Goal: Task Accomplishment & Management: Use online tool/utility

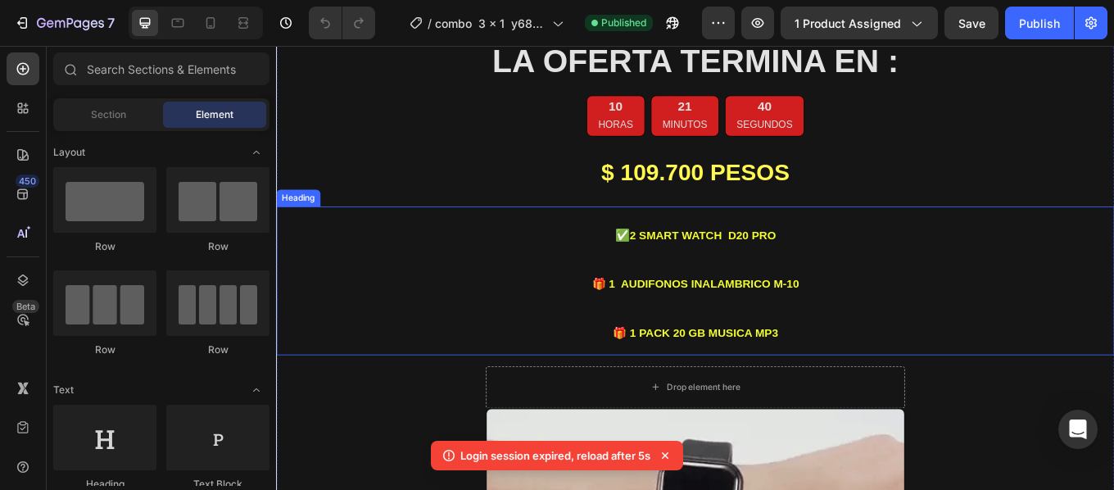
scroll to position [1666, 0]
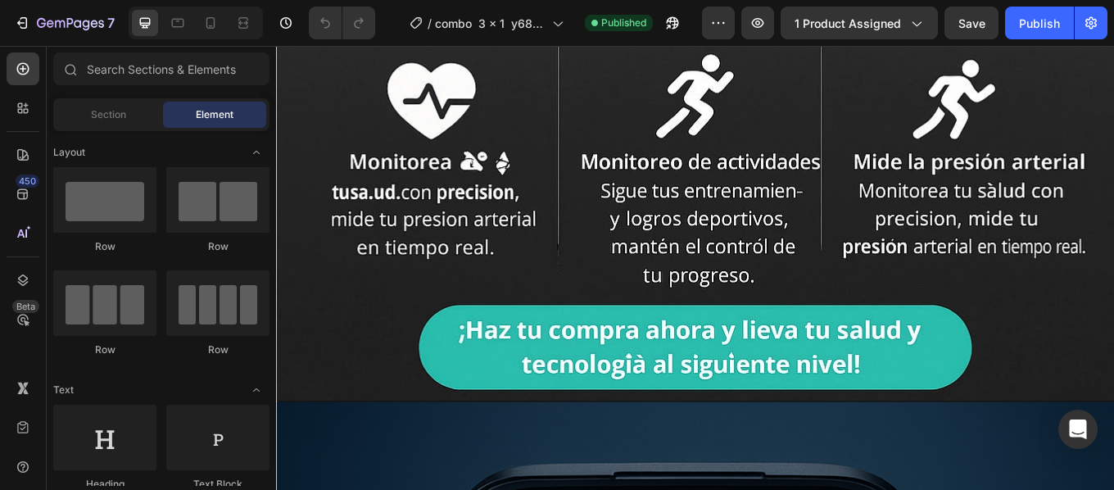
scroll to position [1687, 0]
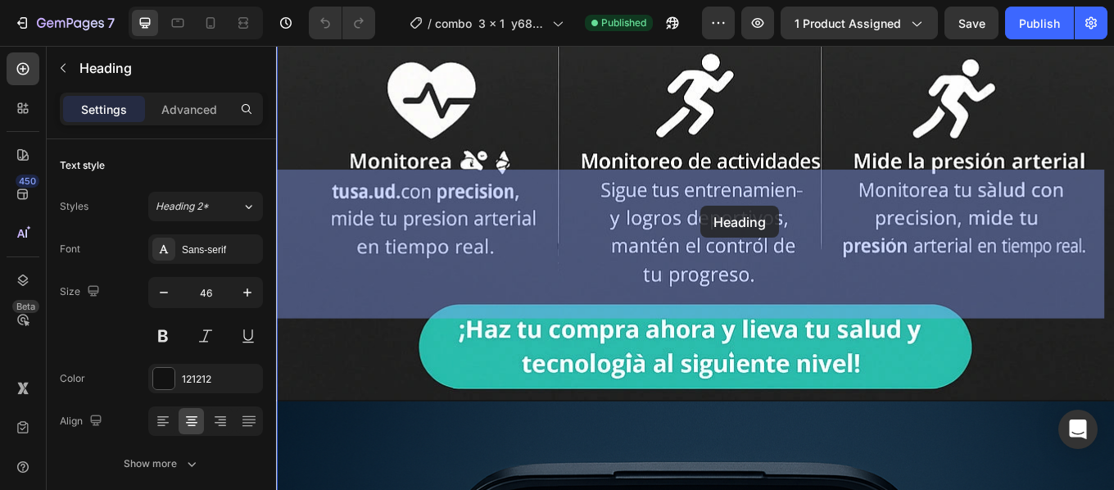
drag, startPoint x: 910, startPoint y: 349, endPoint x: 856, endPoint y: 288, distance: 81.2
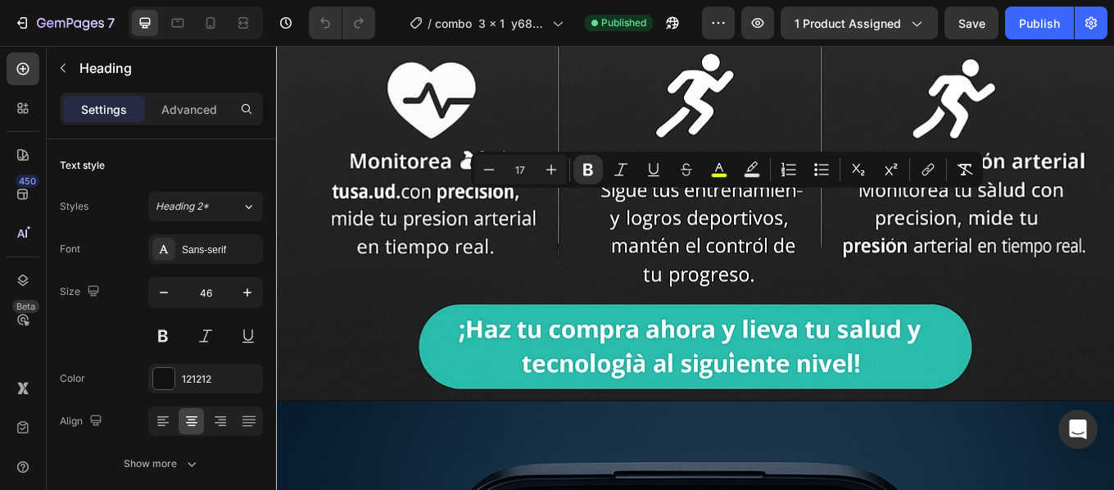
drag, startPoint x: 873, startPoint y: 337, endPoint x: 662, endPoint y: 211, distance: 246.1
click at [490, 166] on icon "Editor contextual toolbar" at bounding box center [489, 169] width 16 height 16
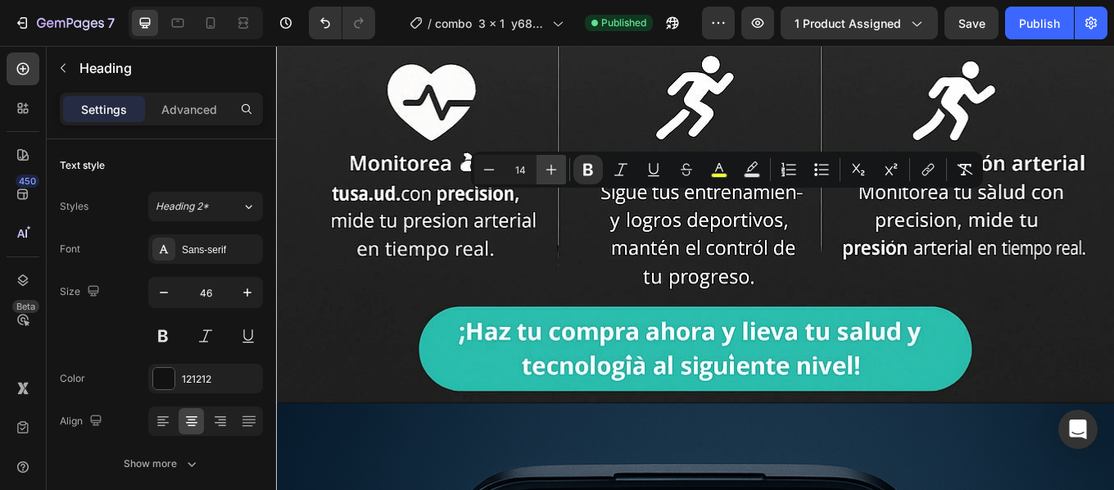
click at [555, 165] on icon "Editor contextual toolbar" at bounding box center [551, 169] width 16 height 16
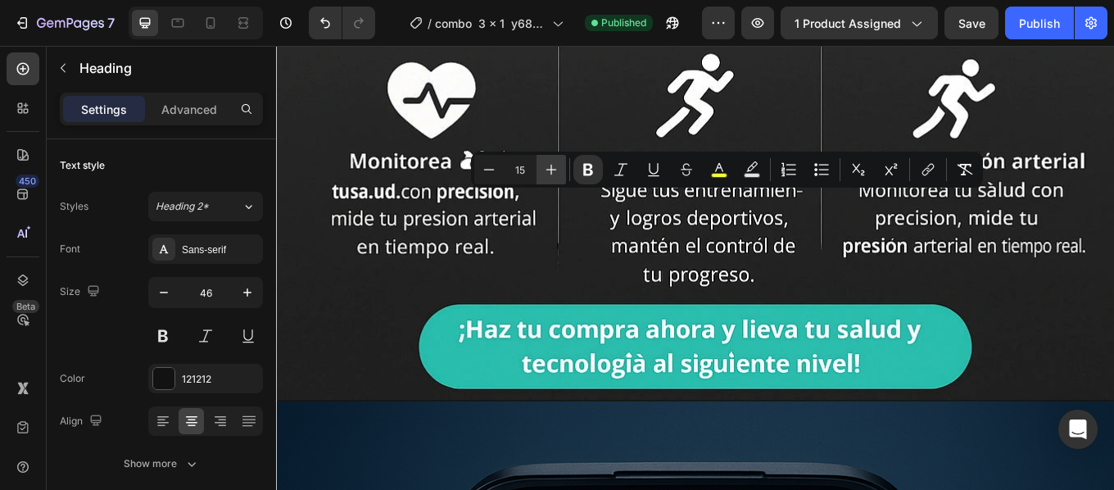
click at [555, 165] on icon "Editor contextual toolbar" at bounding box center [551, 169] width 16 height 16
type input "17"
click at [158, 289] on icon "button" at bounding box center [164, 292] width 16 height 16
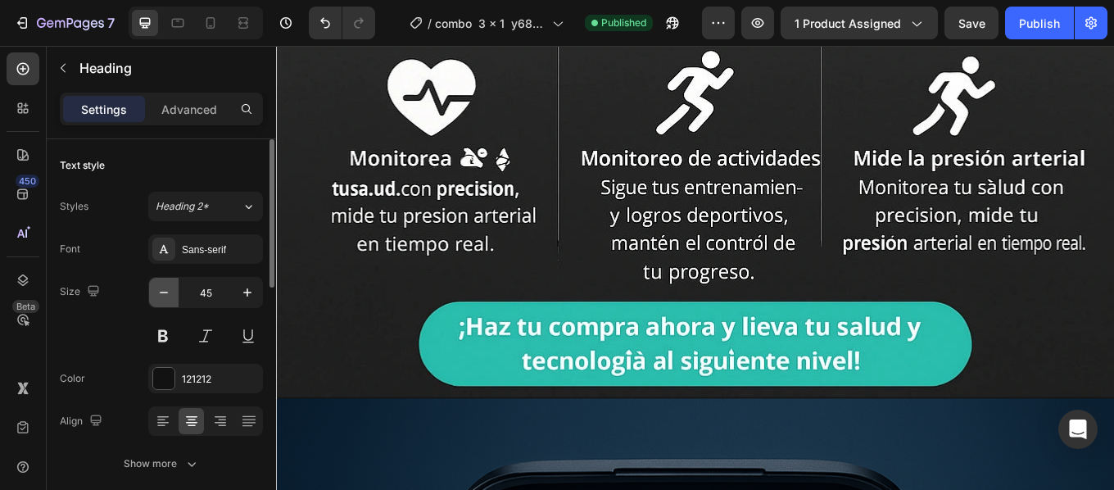
click at [158, 289] on icon "button" at bounding box center [164, 292] width 16 height 16
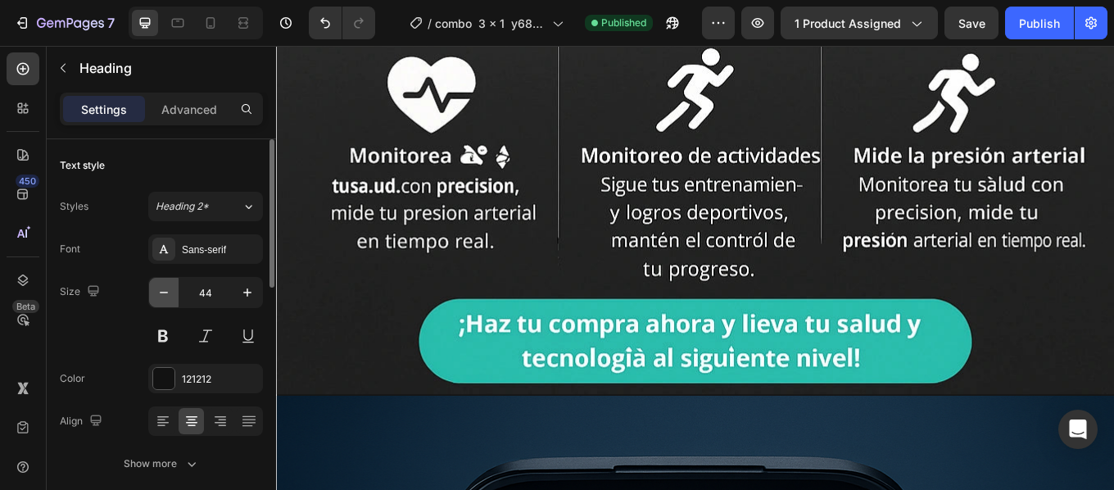
click at [158, 289] on icon "button" at bounding box center [164, 292] width 16 height 16
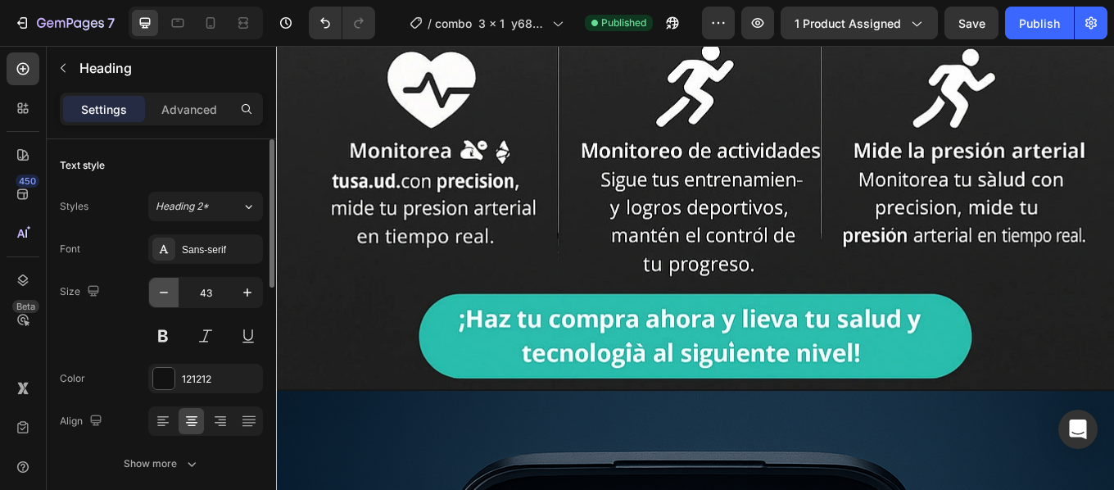
click at [158, 289] on icon "button" at bounding box center [164, 292] width 16 height 16
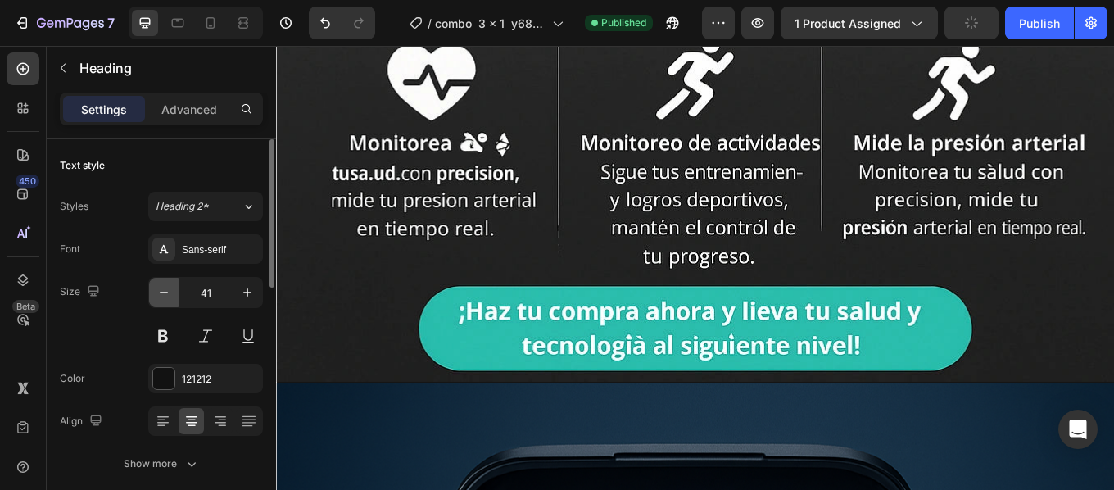
click at [158, 289] on icon "button" at bounding box center [164, 292] width 16 height 16
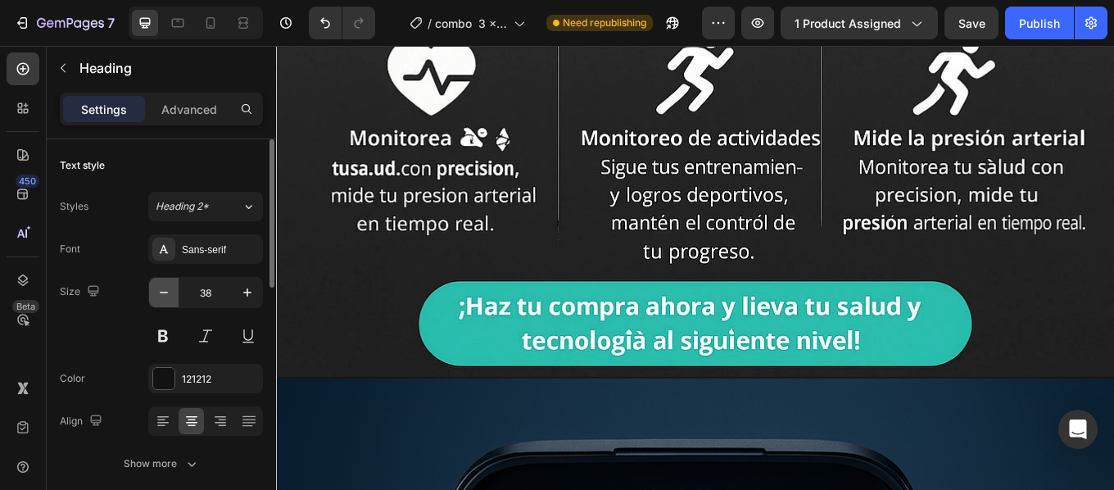
click at [158, 289] on icon "button" at bounding box center [164, 292] width 16 height 16
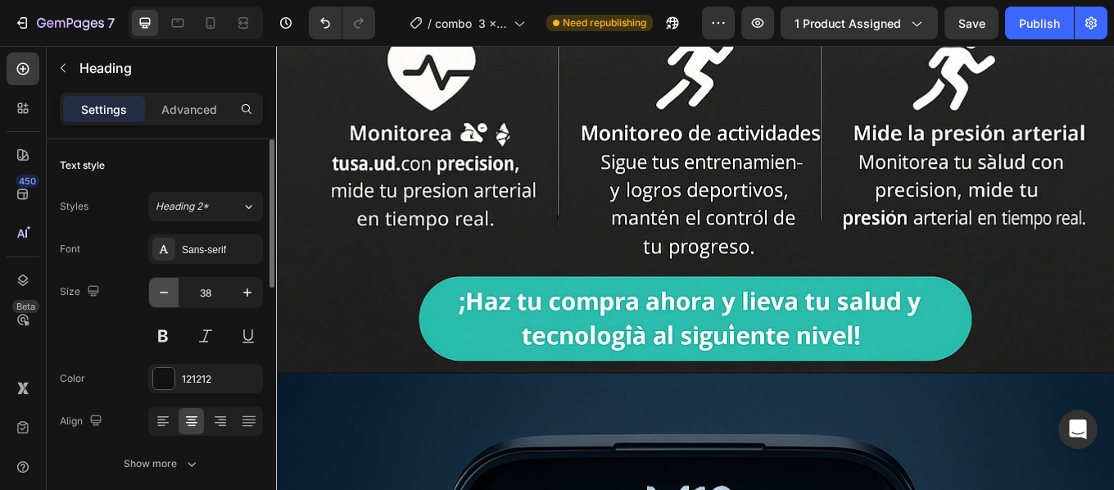
click at [158, 289] on icon "button" at bounding box center [164, 292] width 16 height 16
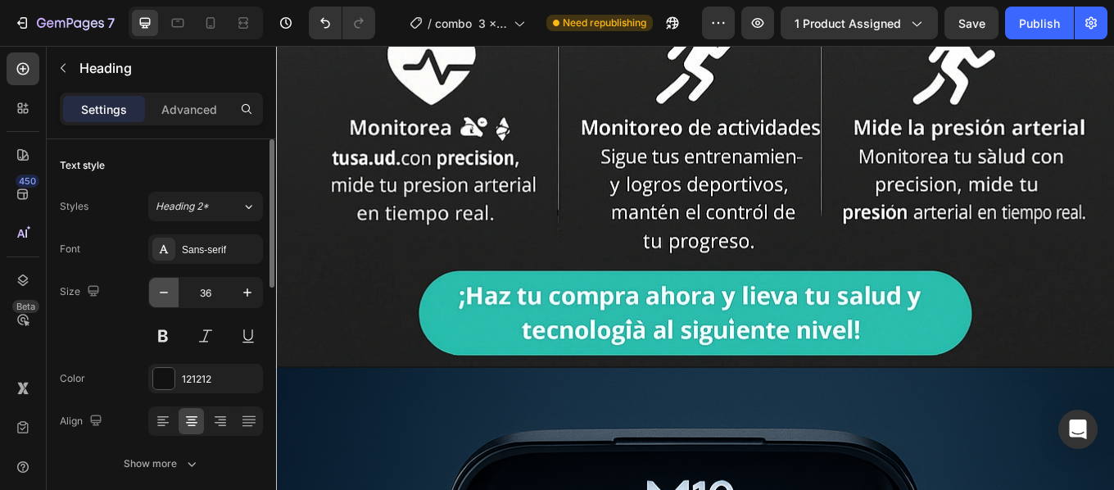
click at [158, 289] on icon "button" at bounding box center [164, 292] width 16 height 16
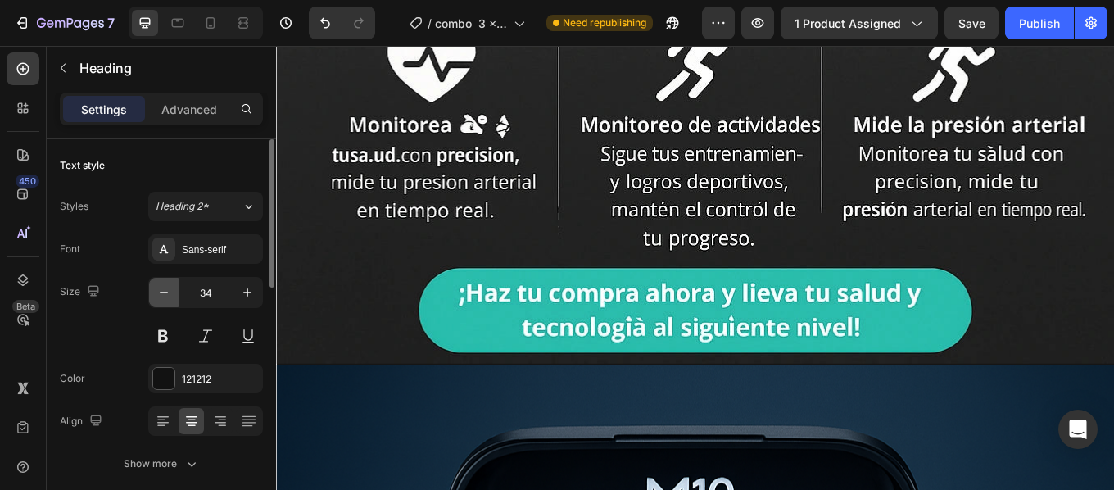
click at [158, 289] on icon "button" at bounding box center [164, 292] width 16 height 16
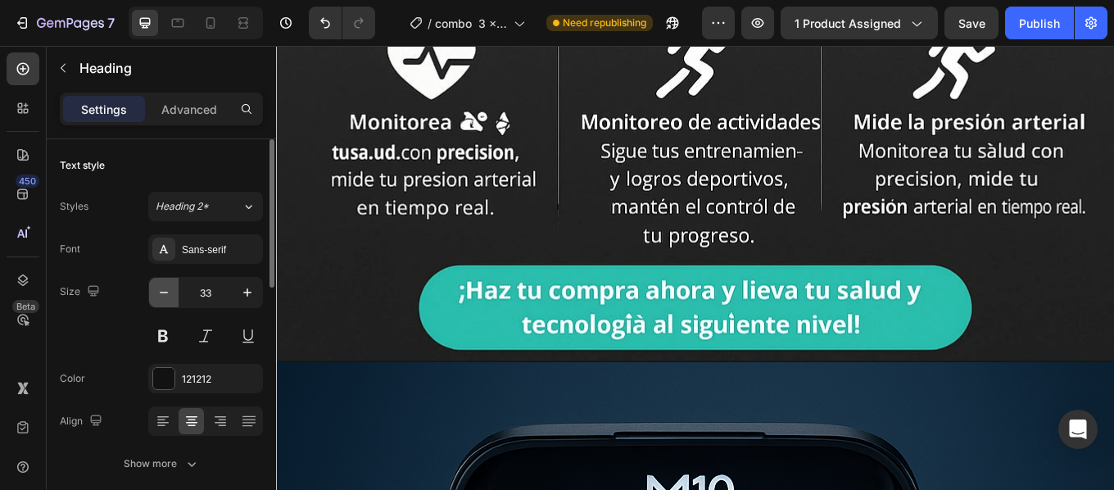
click at [158, 289] on icon "button" at bounding box center [164, 292] width 16 height 16
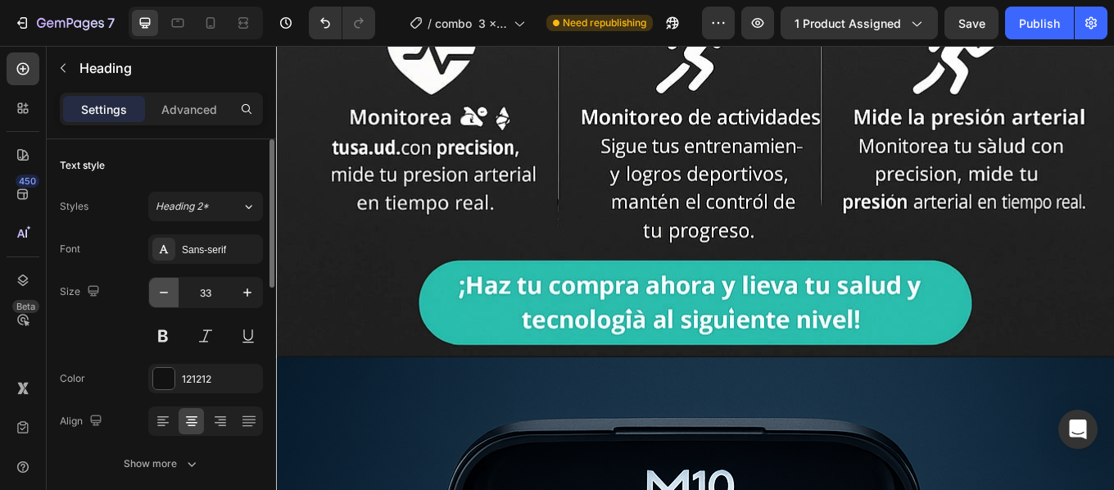
click at [158, 289] on icon "button" at bounding box center [164, 292] width 16 height 16
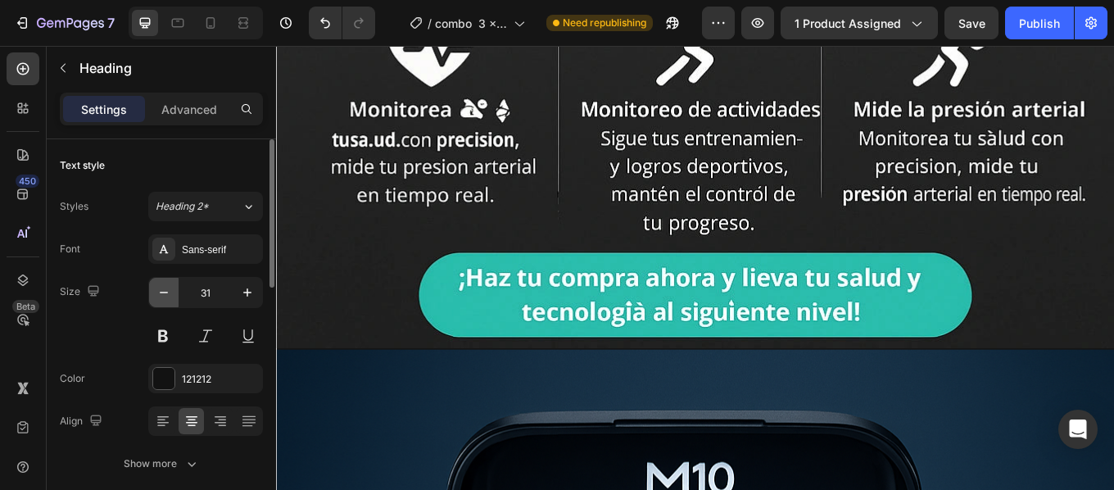
click at [158, 289] on icon "button" at bounding box center [164, 292] width 16 height 16
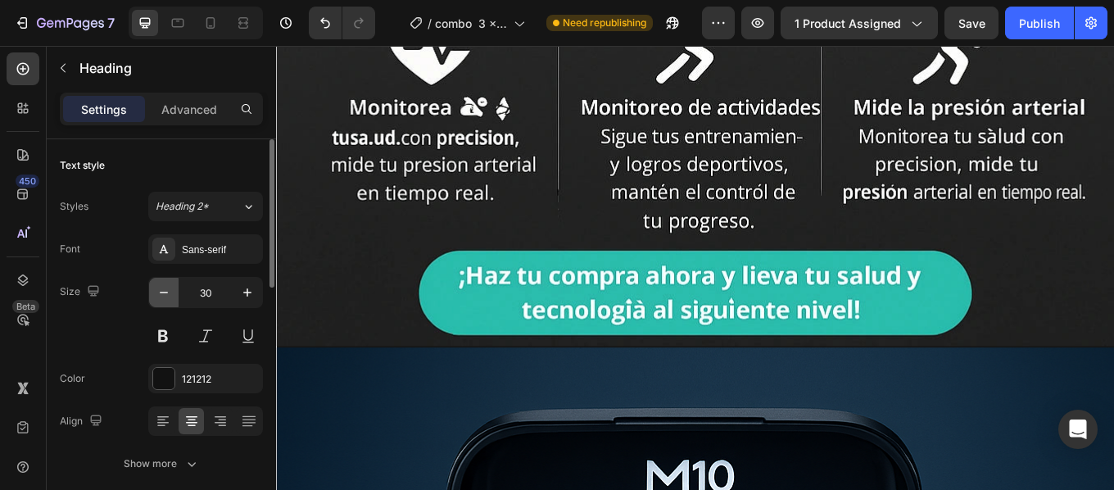
click at [158, 289] on icon "button" at bounding box center [164, 292] width 16 height 16
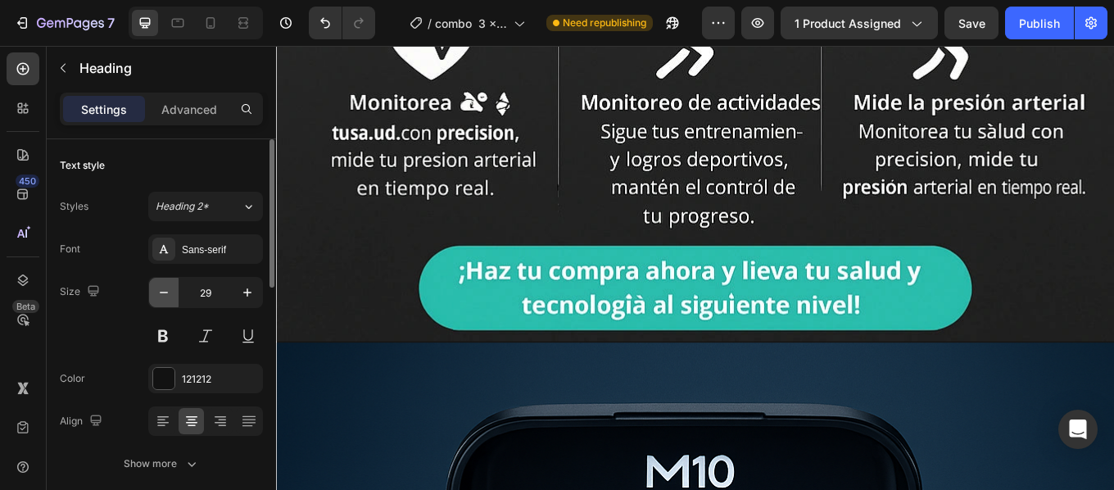
click at [158, 289] on icon "button" at bounding box center [164, 292] width 16 height 16
type input "28"
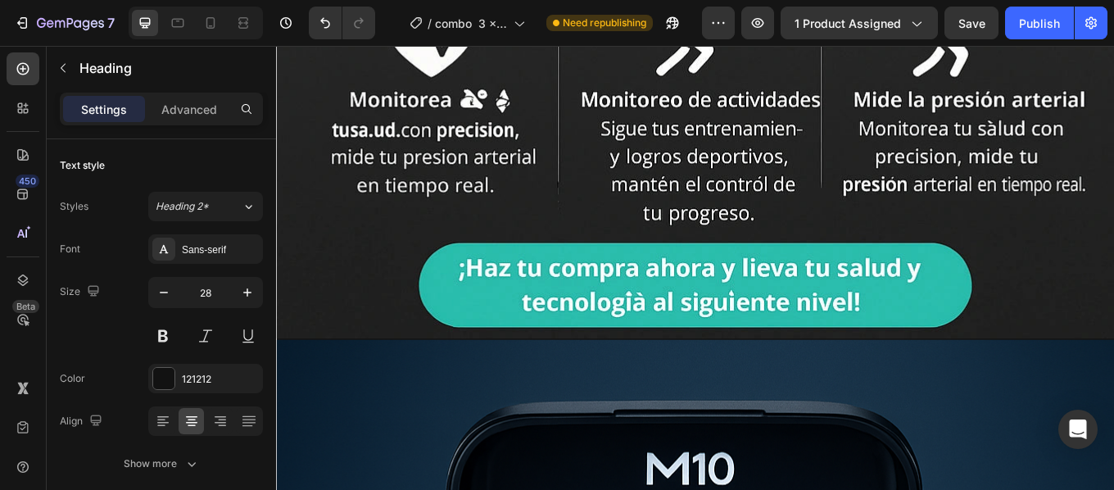
drag, startPoint x: 872, startPoint y: 272, endPoint x: 660, endPoint y: 274, distance: 212.2
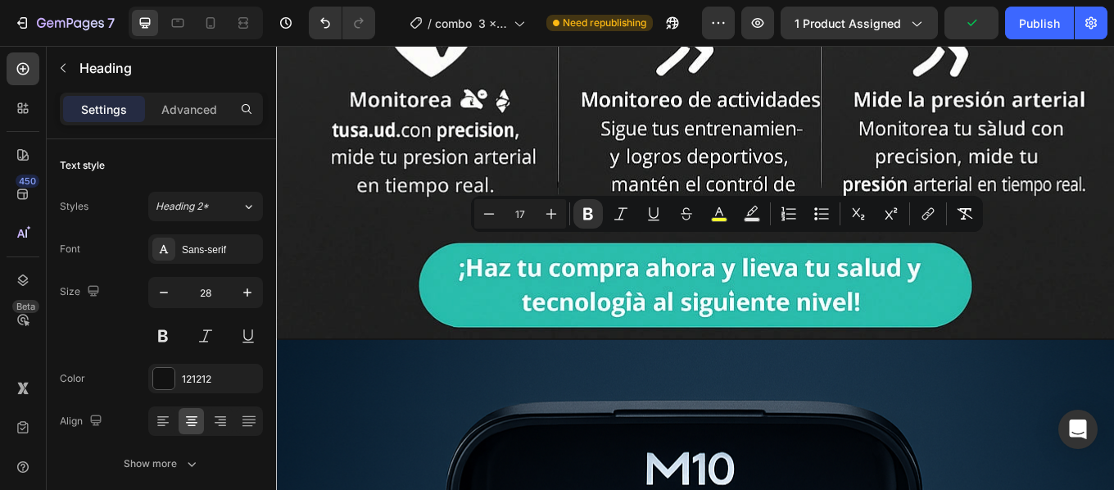
copy strong "🎁 1 PACK 20 GB MUSICA MP3"
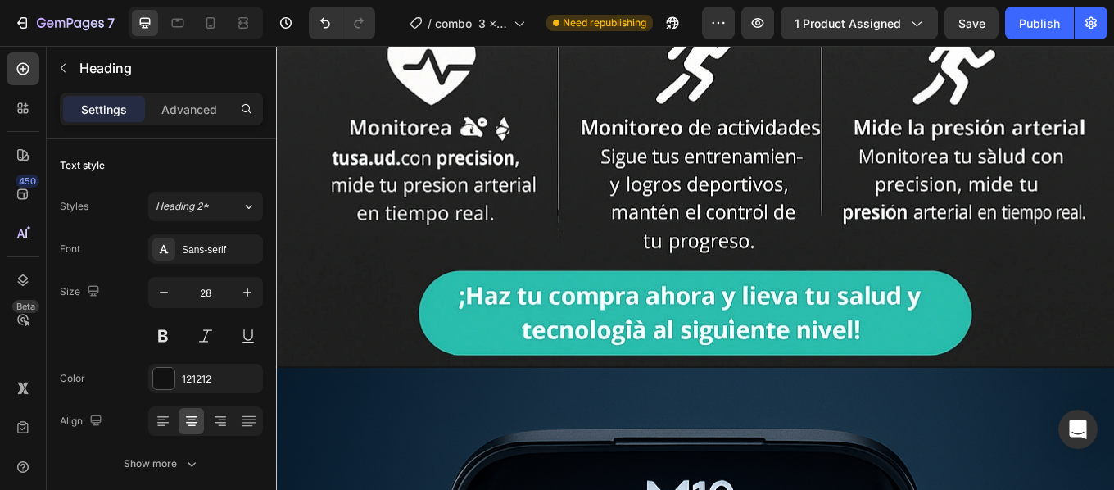
drag, startPoint x: 866, startPoint y: 307, endPoint x: 679, endPoint y: 304, distance: 186.8
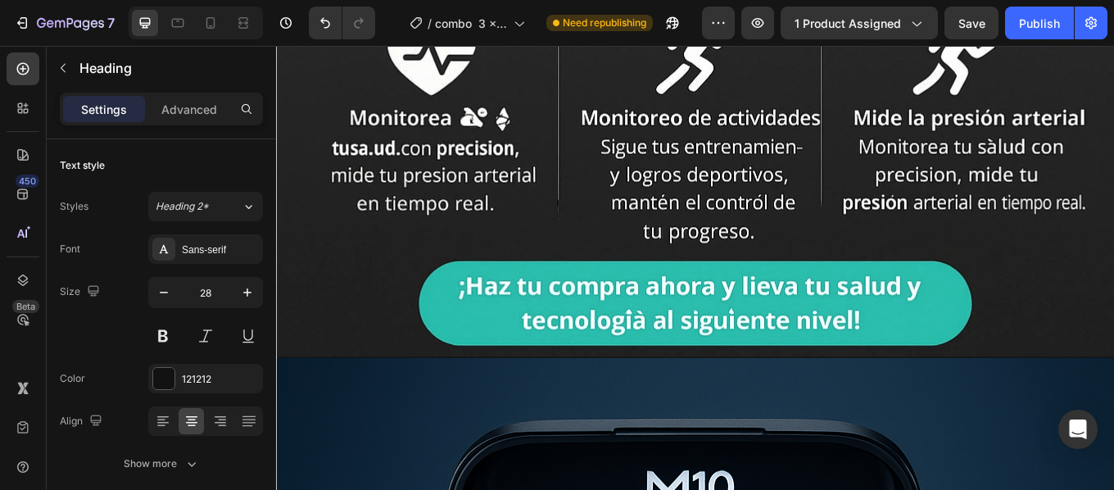
scroll to position [1697, 0]
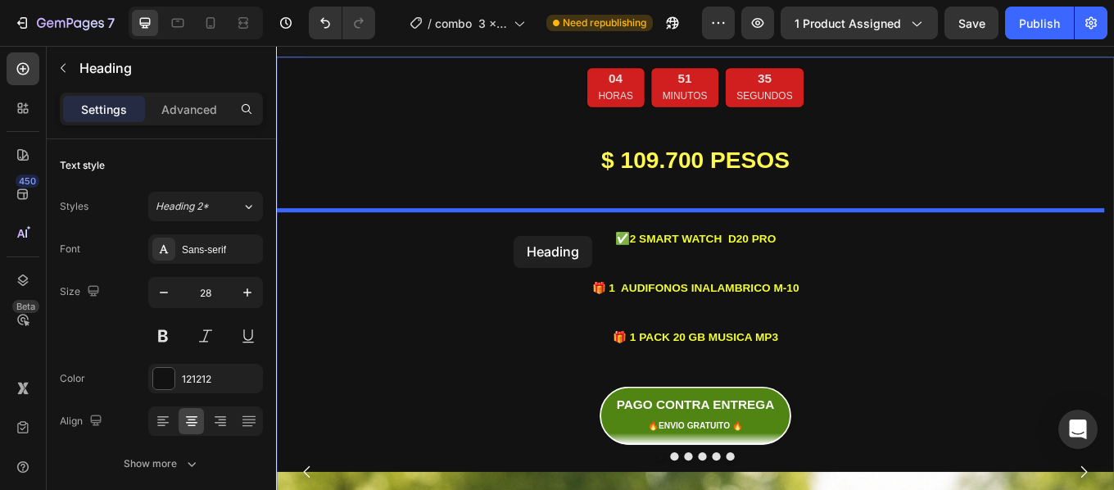
scroll to position [6094, 0]
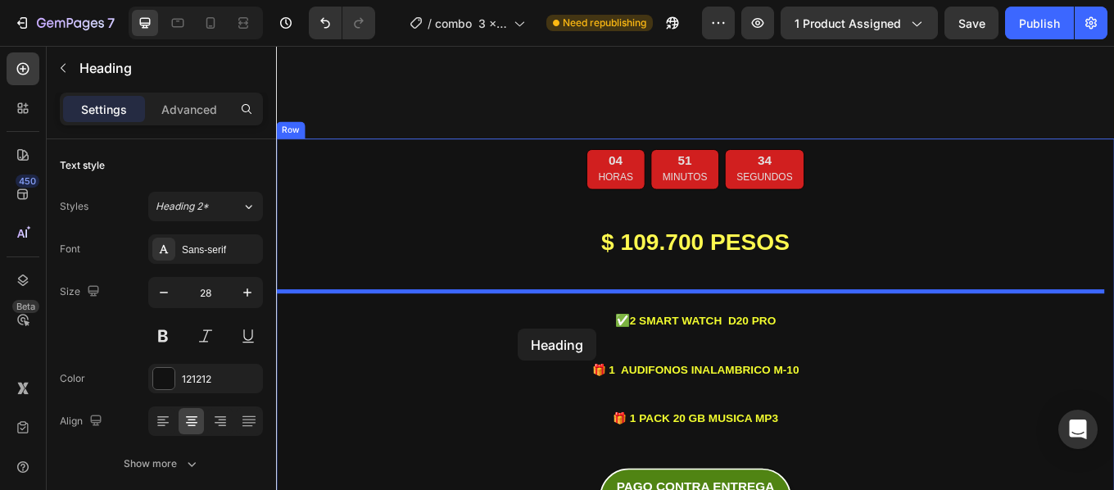
drag, startPoint x: 306, startPoint y: 313, endPoint x: 559, endPoint y: 378, distance: 262.0
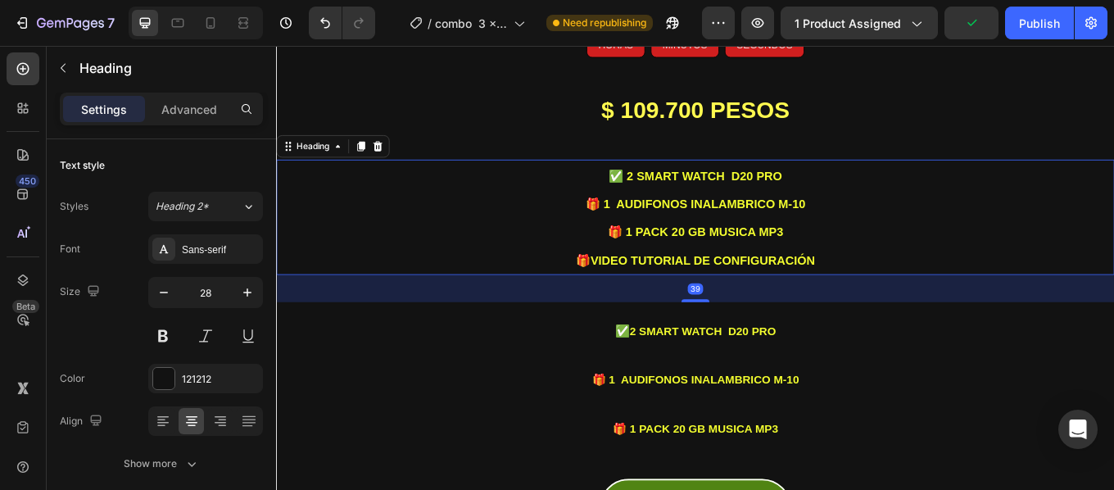
scroll to position [6125, 0]
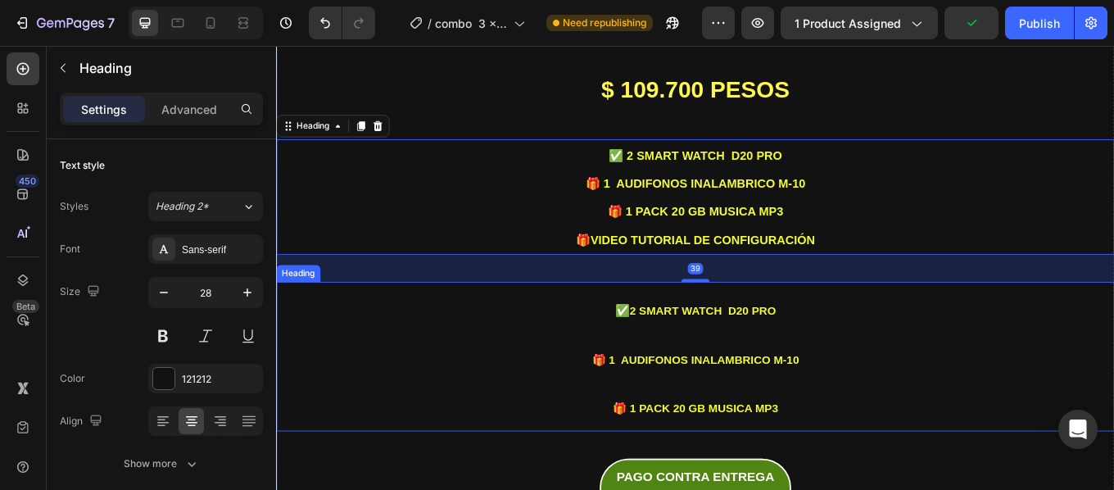
click at [751, 391] on h2 "✅ 2 SMART WATCH D20 PRO 🎁 1 AUDIFONOS INALAMBRICO M-10 🎁 1 PACK 20 GB MUSICA MP3" at bounding box center [767, 410] width 983 height 174
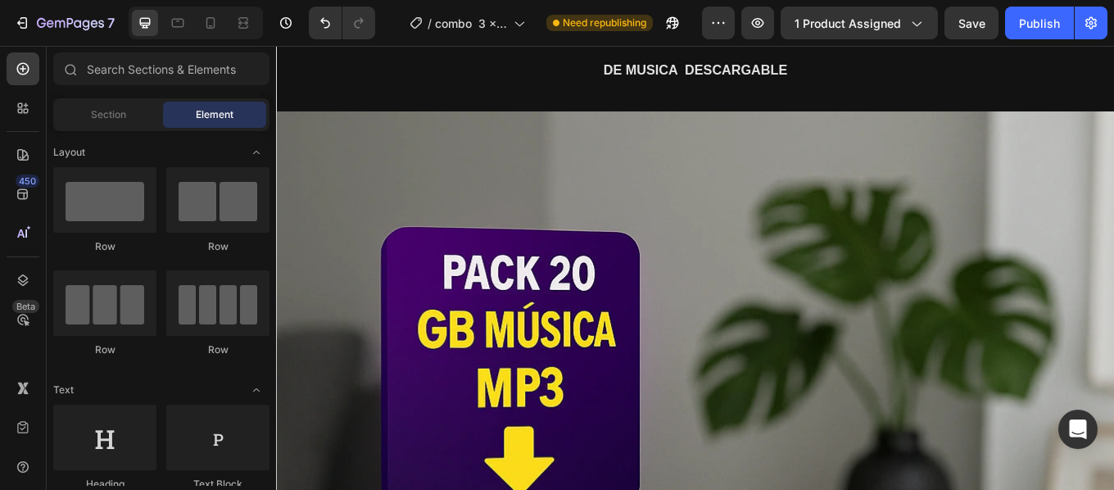
scroll to position [5574, 0]
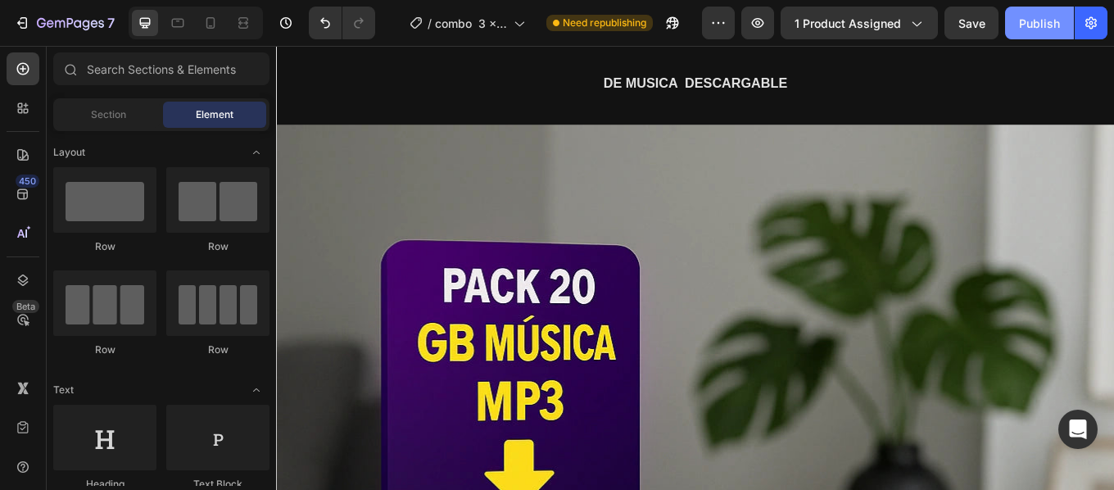
click at [1030, 34] on button "Publish" at bounding box center [1039, 23] width 69 height 33
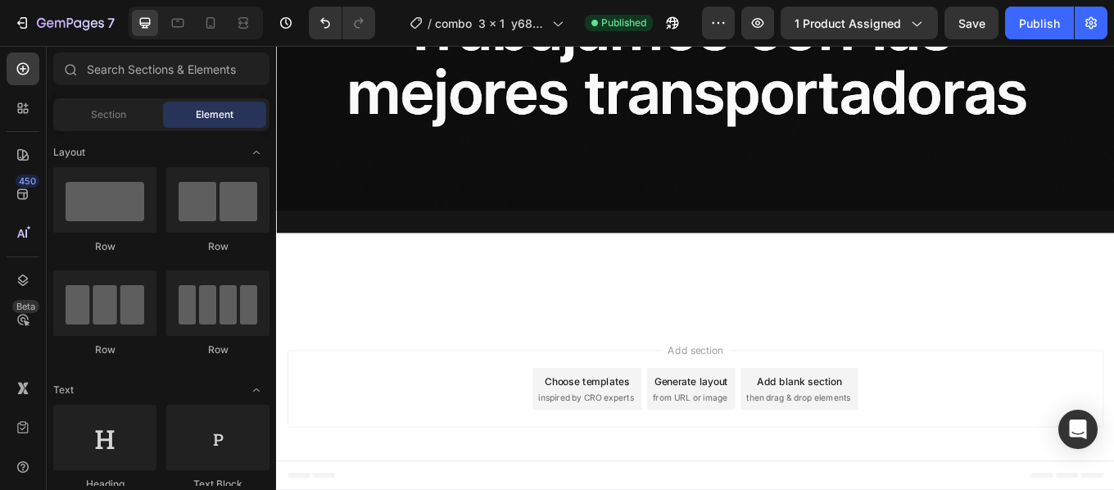
scroll to position [15284, 0]
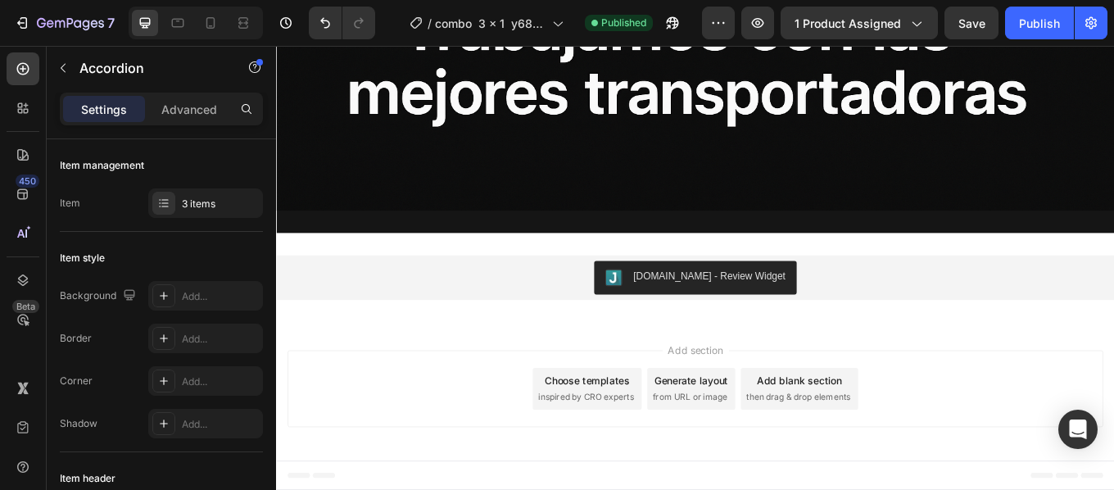
scroll to position [16171, 0]
click at [1026, 32] on button "Publish" at bounding box center [1039, 23] width 69 height 33
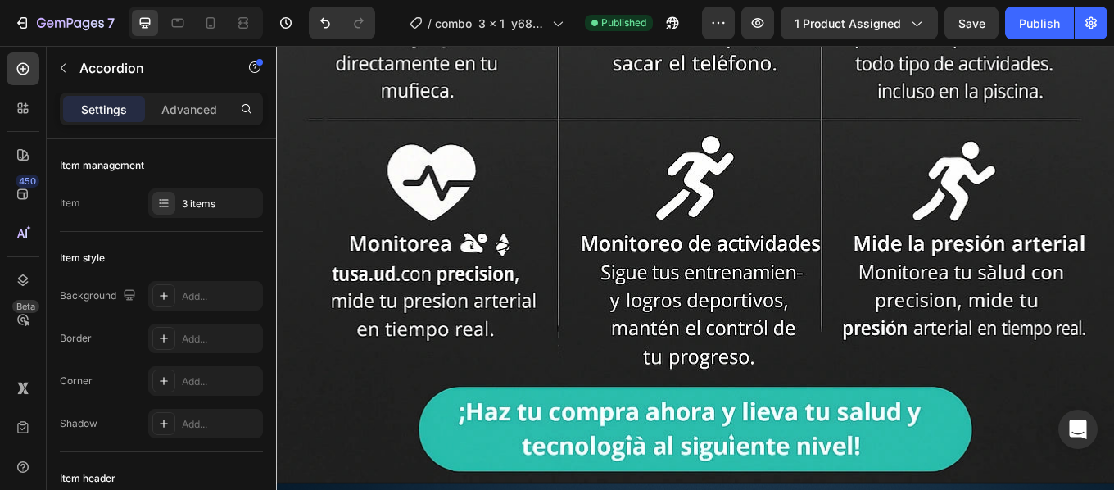
scroll to position [1548, 0]
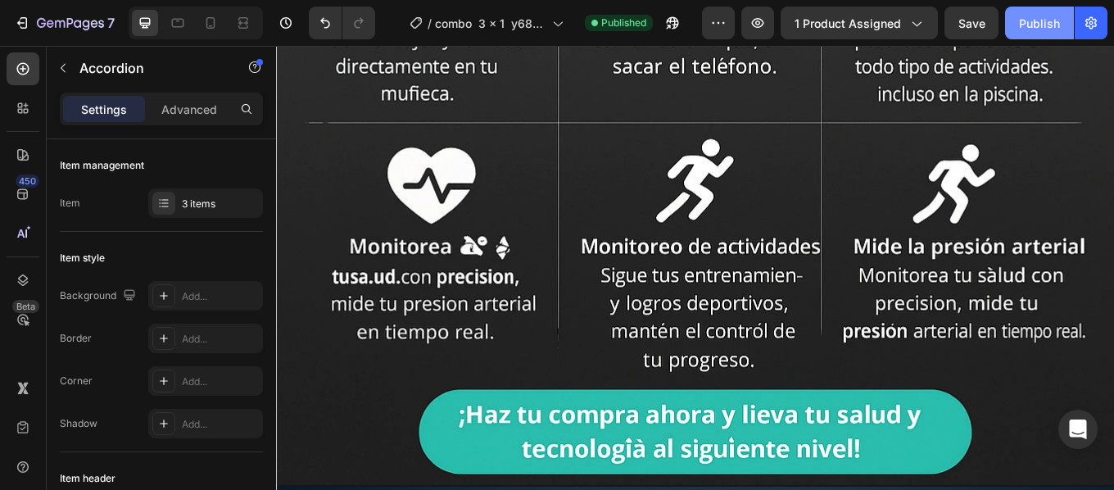
click at [1020, 29] on div "Publish" at bounding box center [1039, 23] width 41 height 17
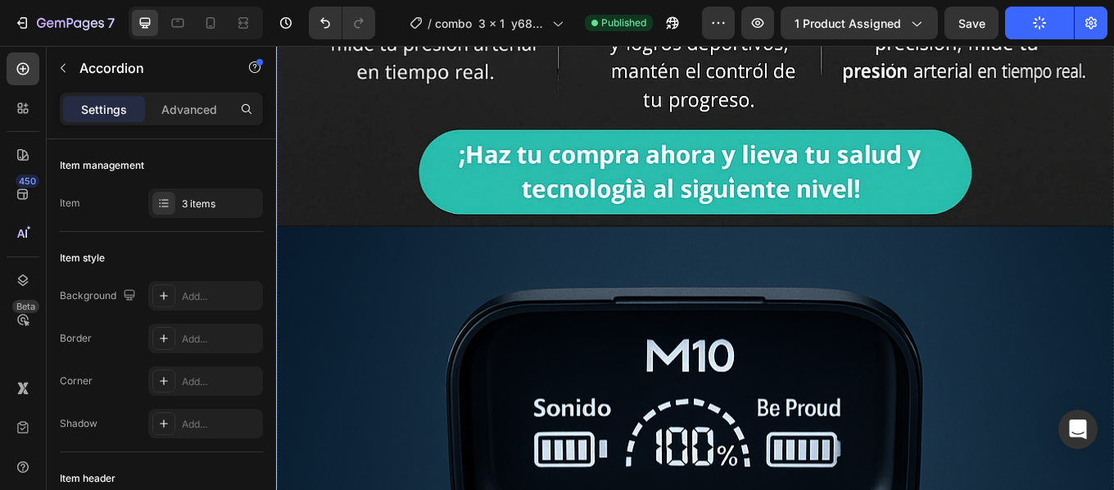
scroll to position [1854, 0]
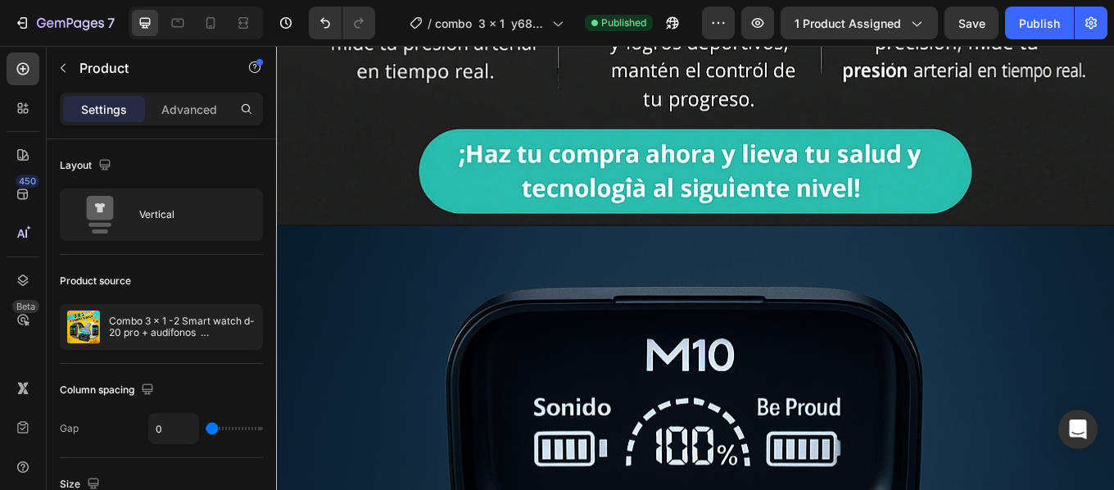
click at [1033, 24] on div "Publish" at bounding box center [1039, 23] width 41 height 17
click at [1034, 25] on div "Publish" at bounding box center [1039, 23] width 41 height 17
click at [180, 24] on icon at bounding box center [178, 23] width 16 height 16
type input "100%"
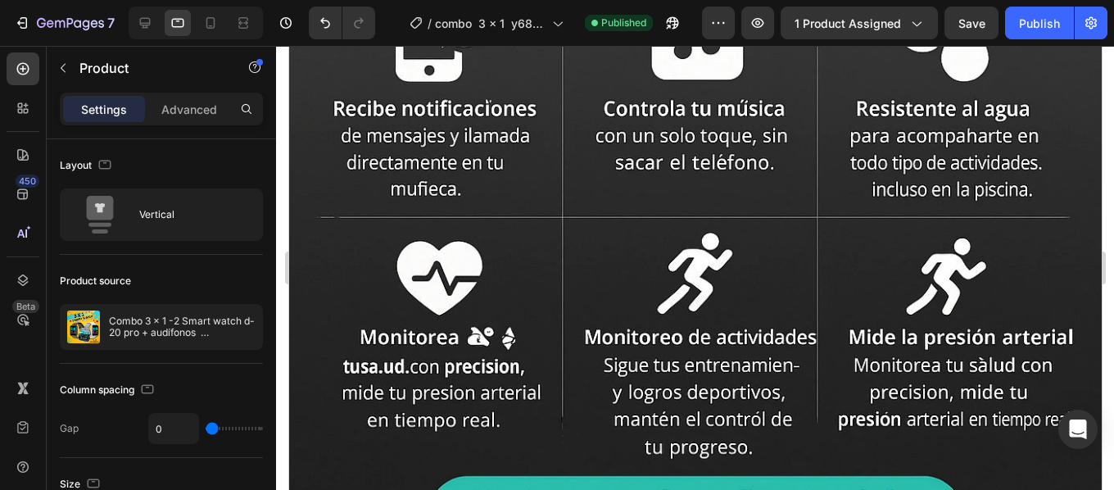
scroll to position [1383, 0]
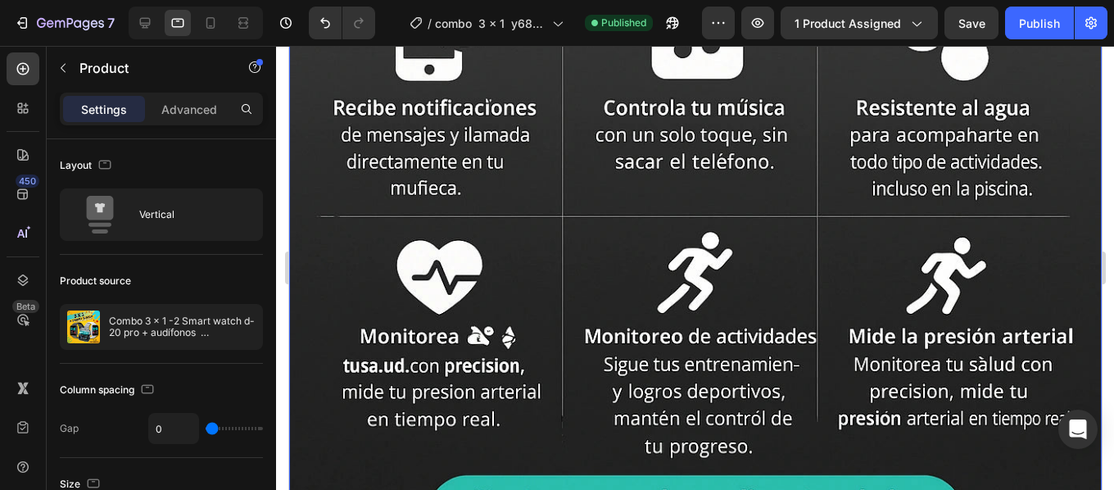
click at [685, 238] on div "Image Row PAGO CONTRA ENTREGA 🔥ENVIO GRATUITO 🔥 Button LA OFERTA TERMINA EN : H…" at bounding box center [694, 299] width 813 height 3098
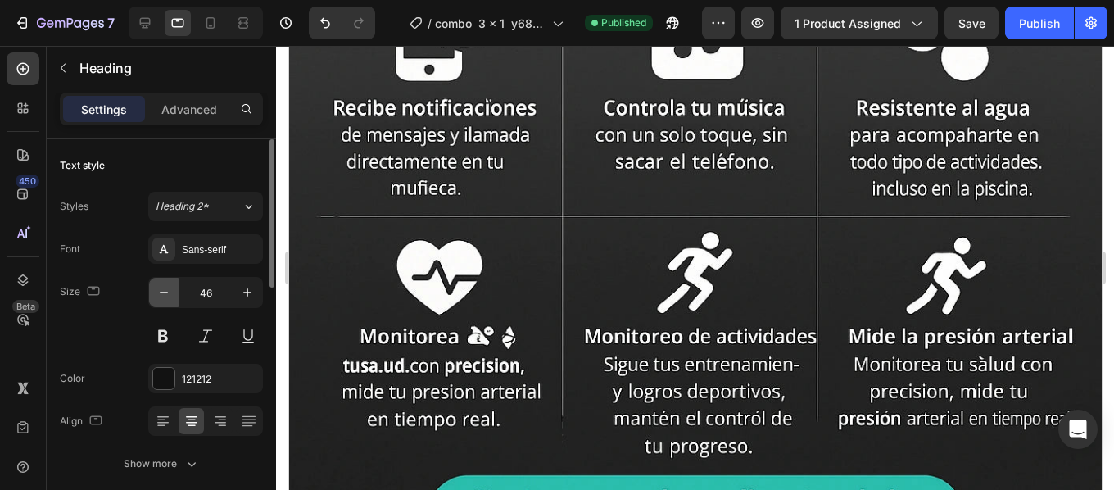
click at [165, 288] on icon "button" at bounding box center [164, 292] width 16 height 16
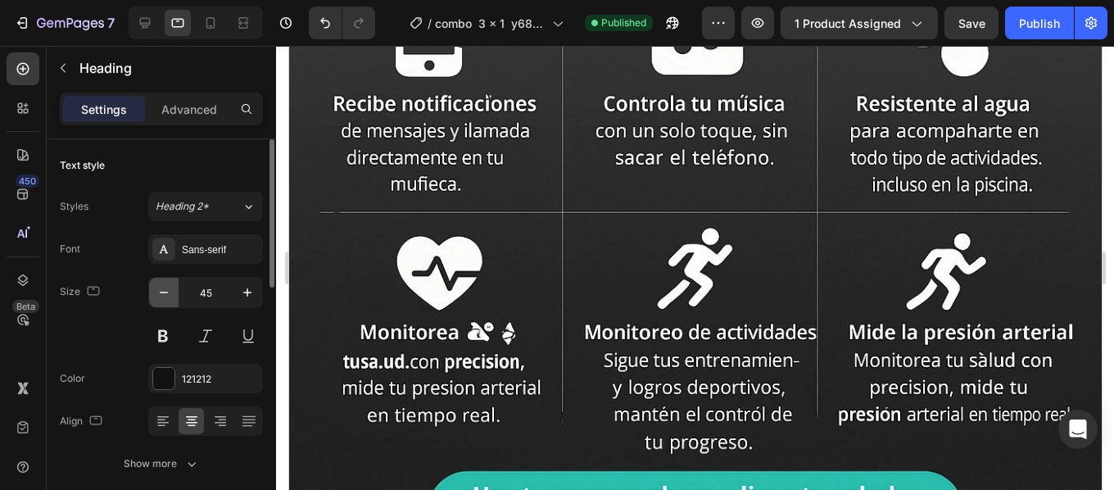
click at [165, 288] on icon "button" at bounding box center [164, 292] width 16 height 16
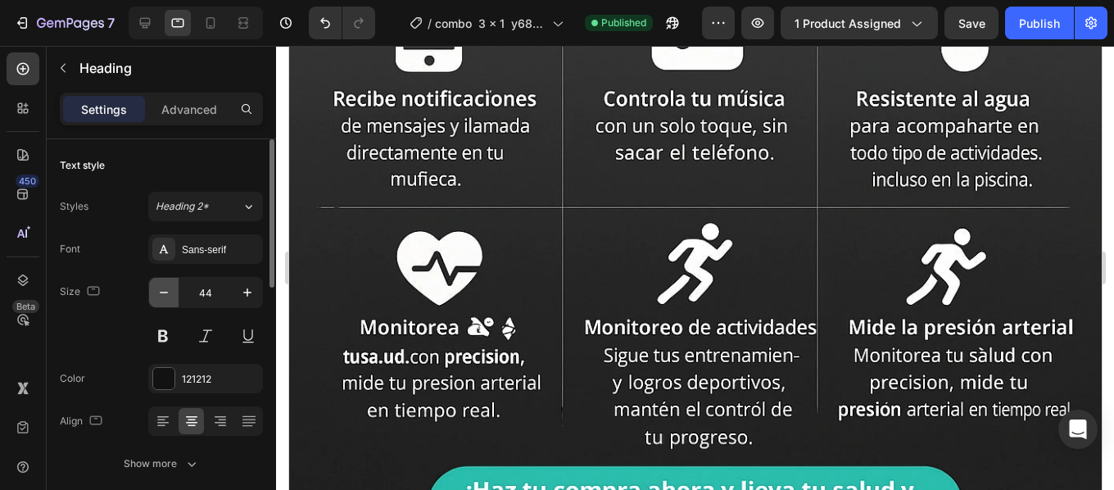
click at [165, 288] on icon "button" at bounding box center [164, 292] width 16 height 16
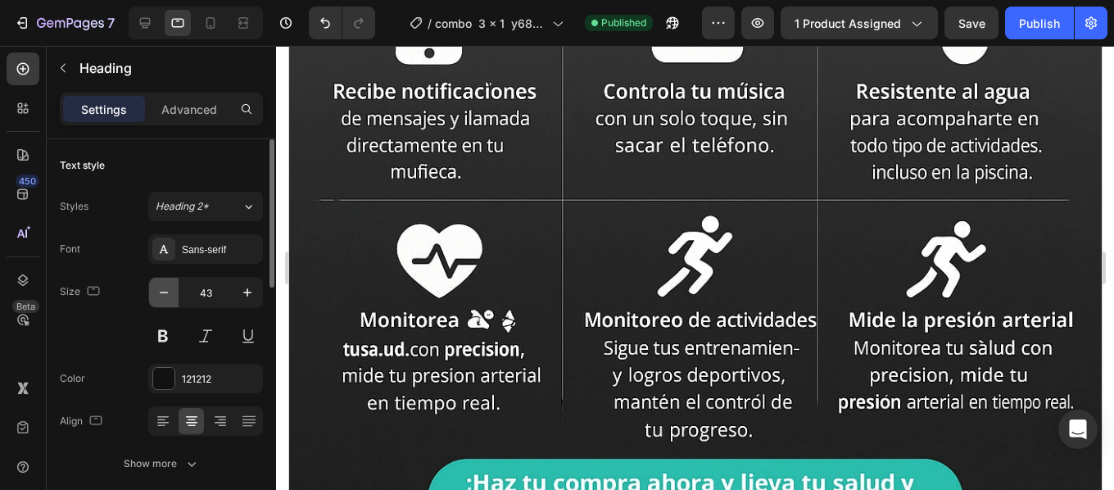
click at [165, 288] on icon "button" at bounding box center [164, 292] width 16 height 16
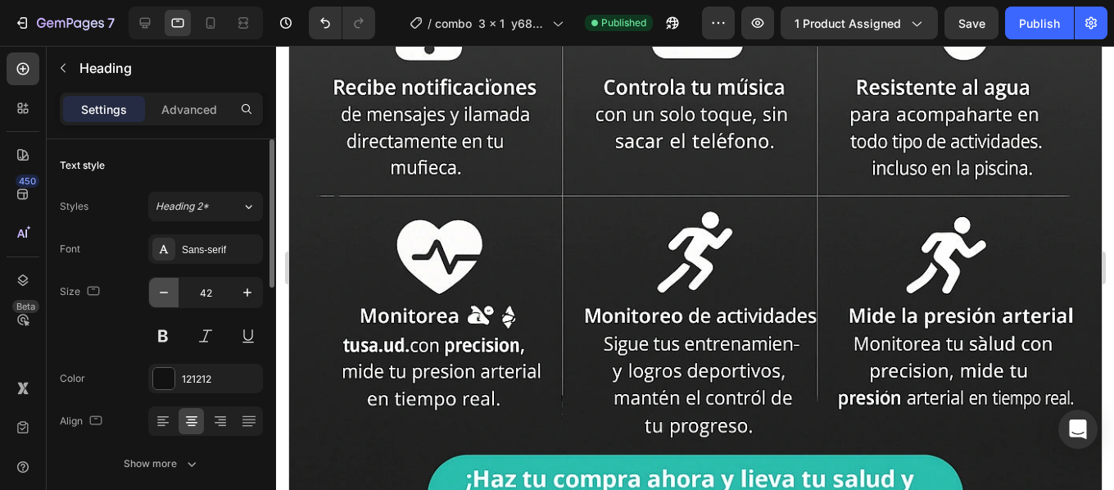
click at [165, 288] on icon "button" at bounding box center [164, 292] width 16 height 16
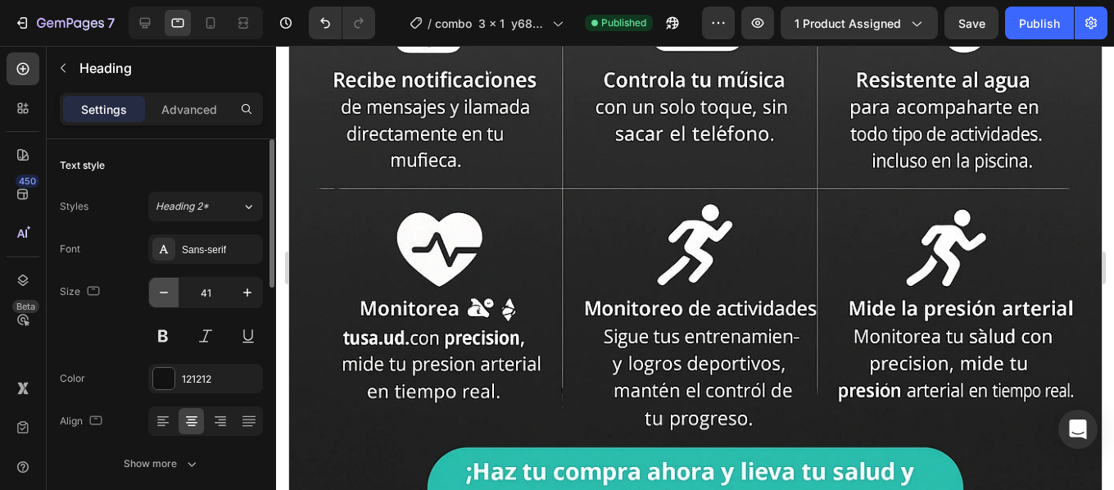
click at [165, 288] on icon "button" at bounding box center [164, 292] width 16 height 16
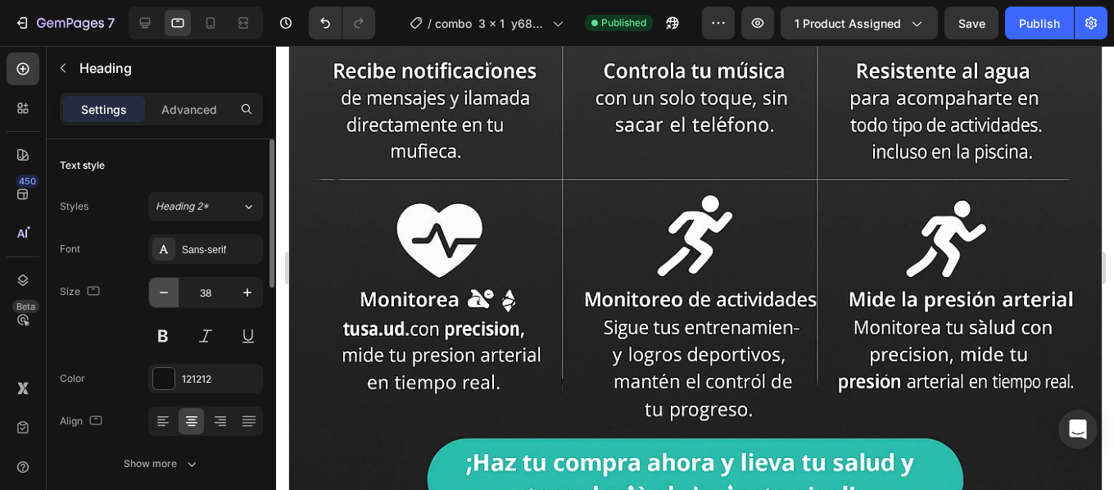
click at [165, 288] on icon "button" at bounding box center [164, 292] width 16 height 16
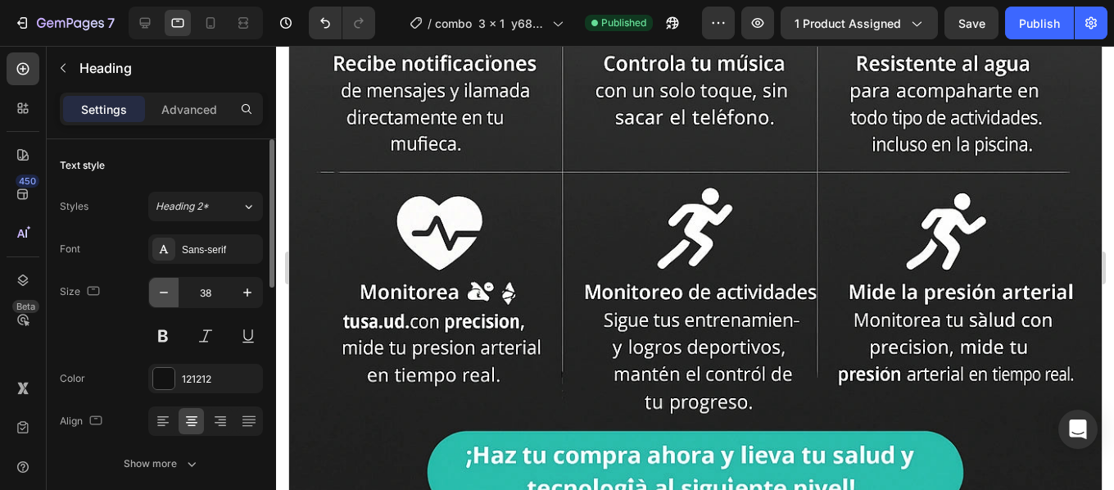
click at [165, 288] on icon "button" at bounding box center [164, 292] width 16 height 16
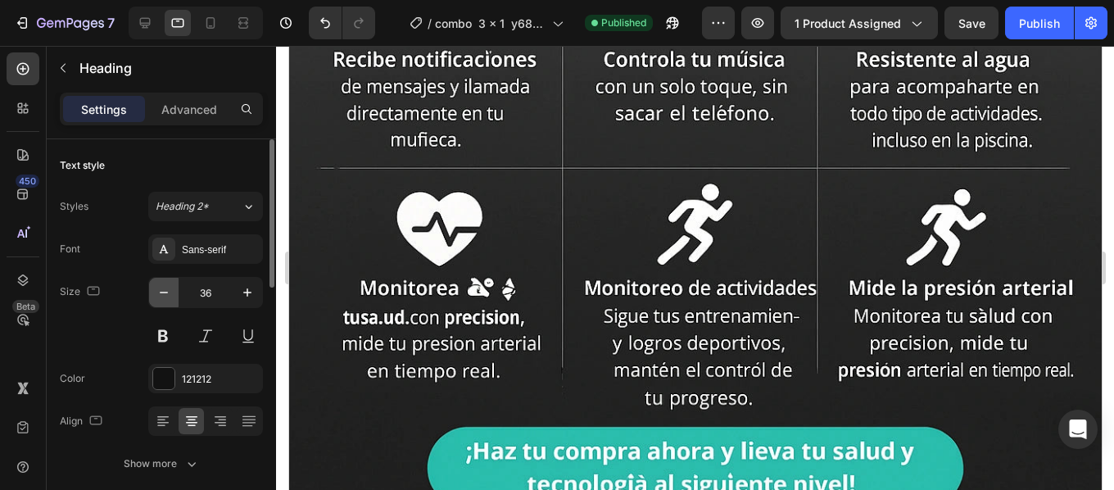
click at [165, 288] on icon "button" at bounding box center [164, 292] width 16 height 16
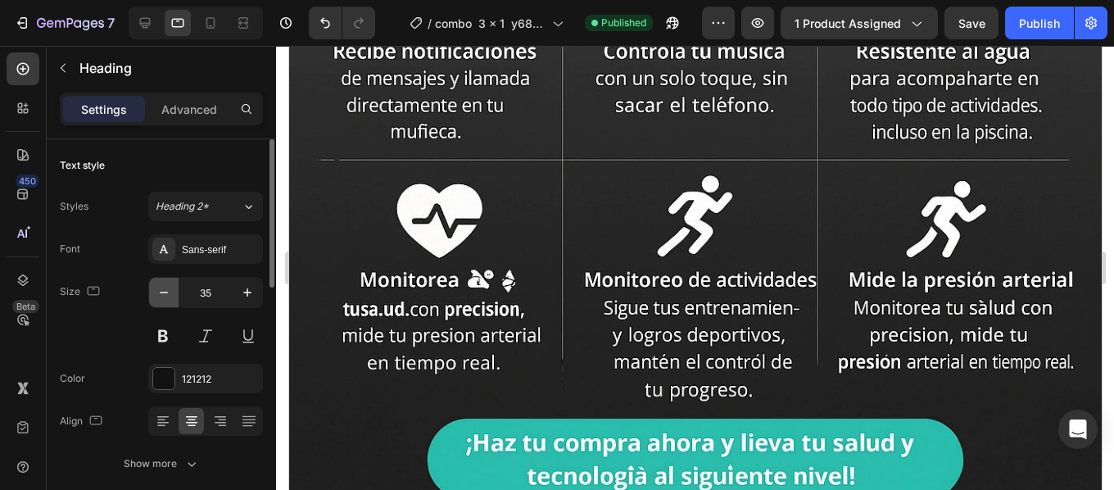
click at [165, 288] on icon "button" at bounding box center [164, 292] width 16 height 16
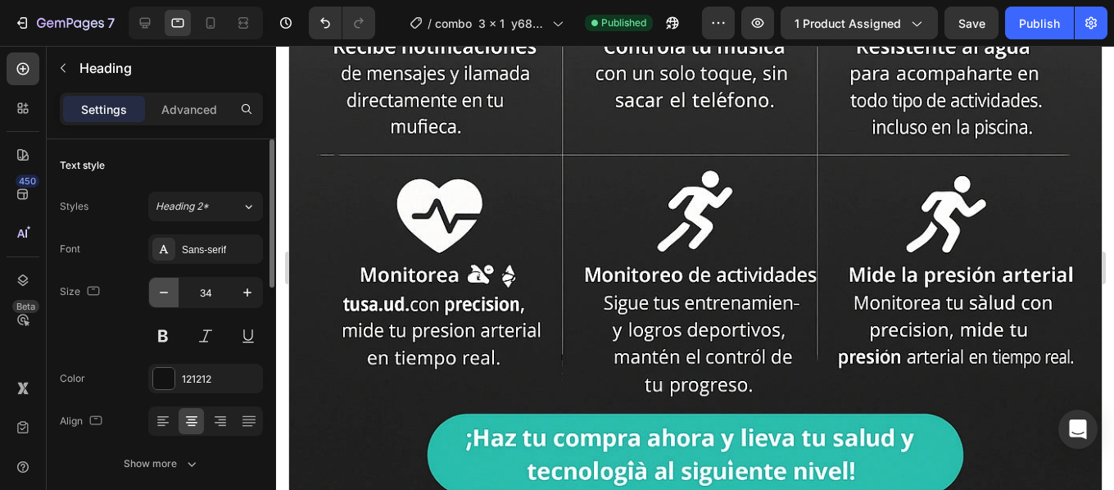
click at [165, 288] on icon "button" at bounding box center [164, 292] width 16 height 16
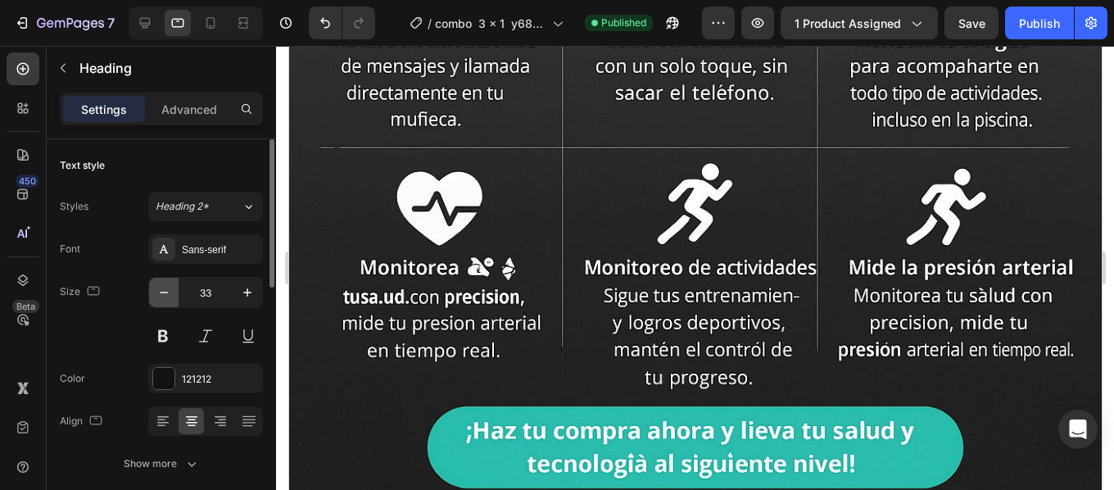
click at [165, 288] on icon "button" at bounding box center [164, 292] width 16 height 16
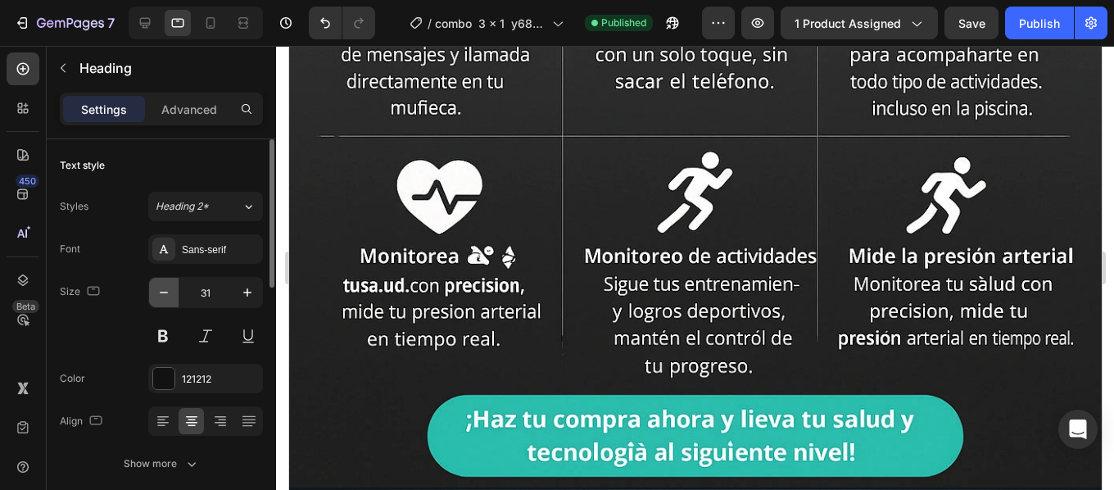
click at [165, 288] on icon "button" at bounding box center [164, 292] width 16 height 16
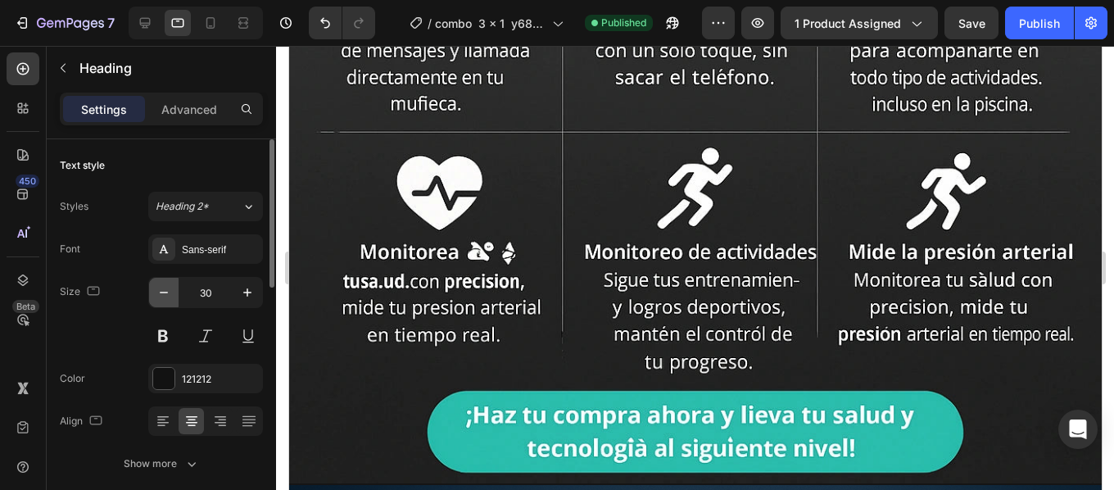
click at [165, 288] on icon "button" at bounding box center [164, 292] width 16 height 16
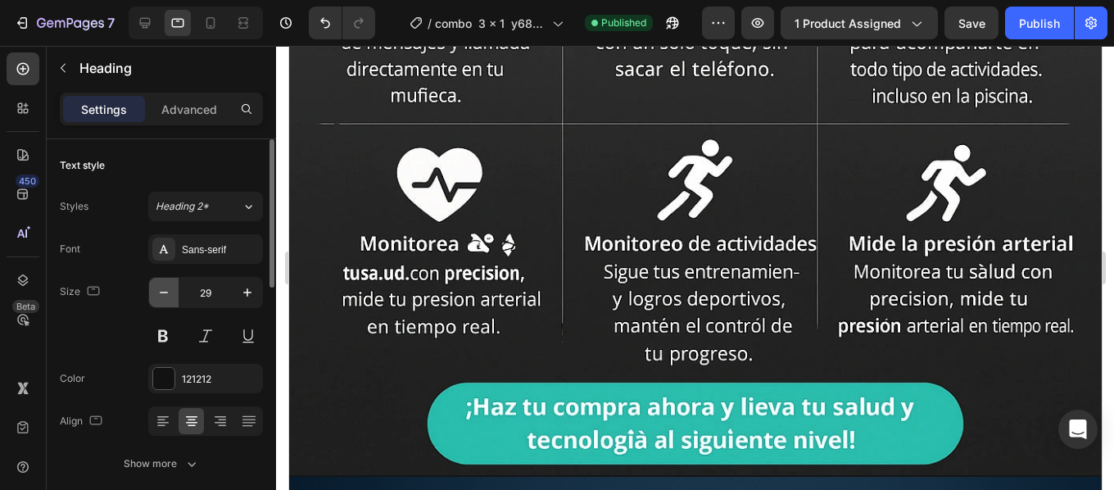
click at [165, 288] on icon "button" at bounding box center [164, 292] width 16 height 16
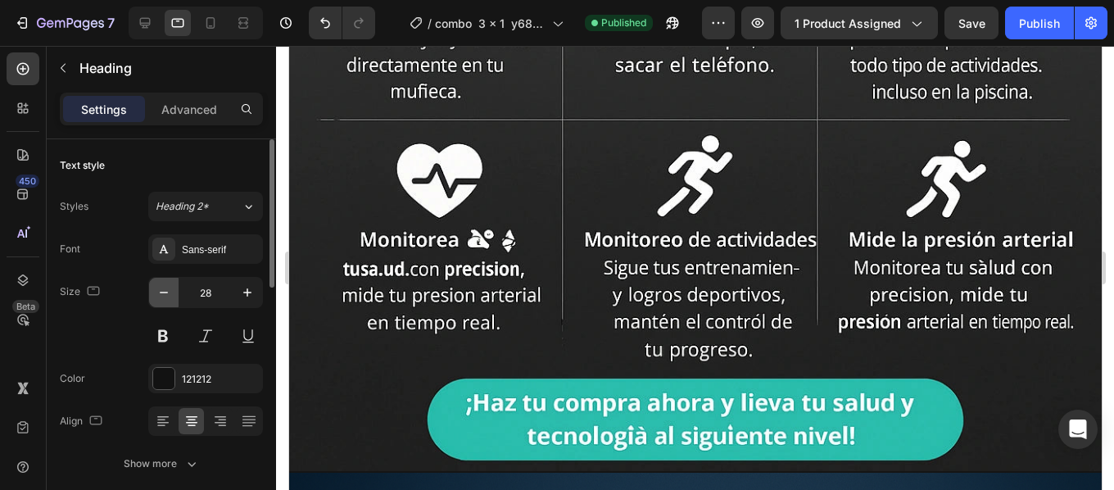
type input "27"
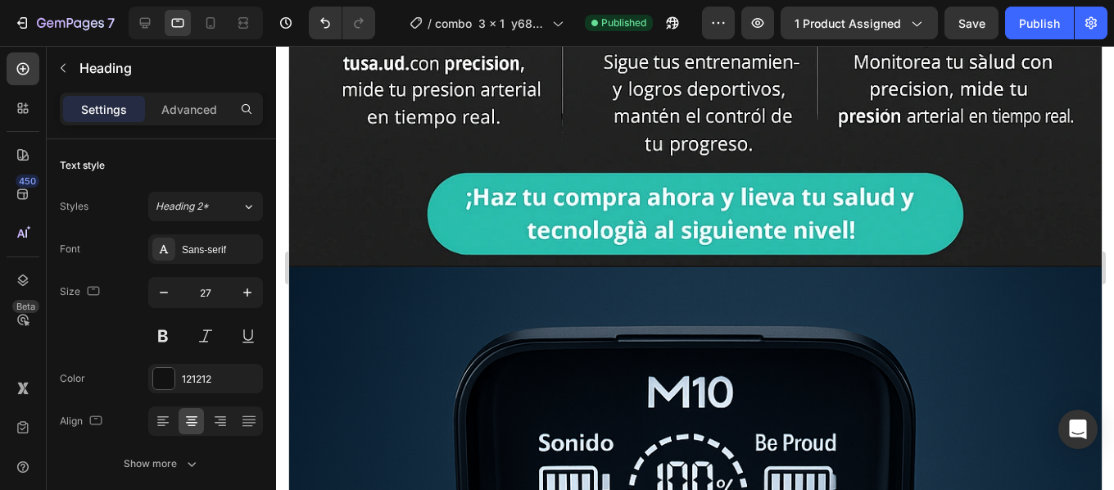
scroll to position [1583, 0]
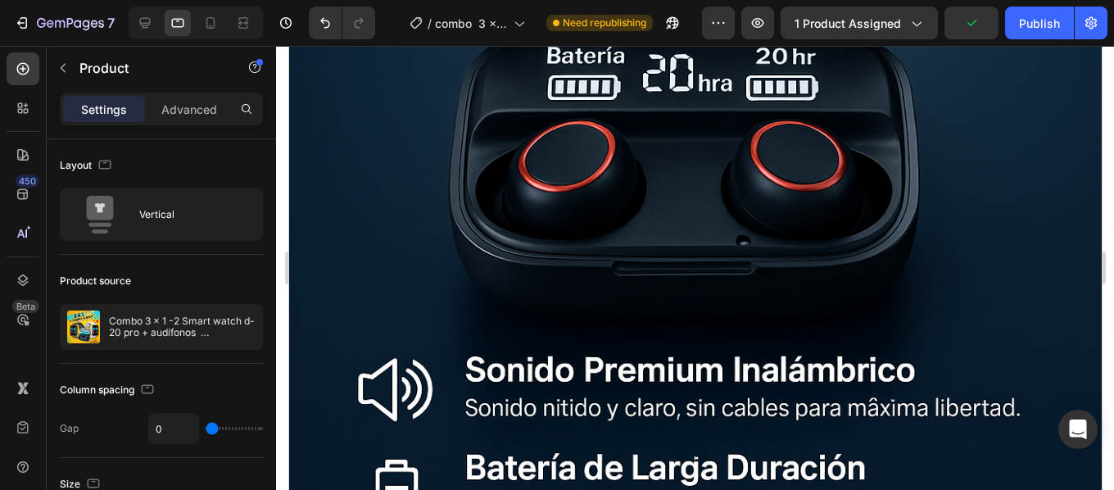
scroll to position [2086, 0]
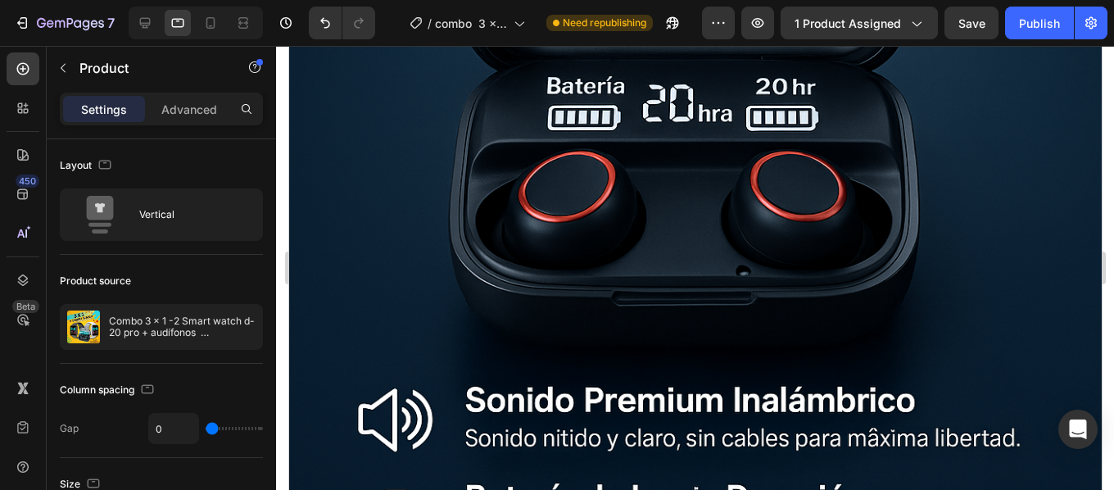
drag, startPoint x: 695, startPoint y: 189, endPoint x: 695, endPoint y: 175, distance: 13.9
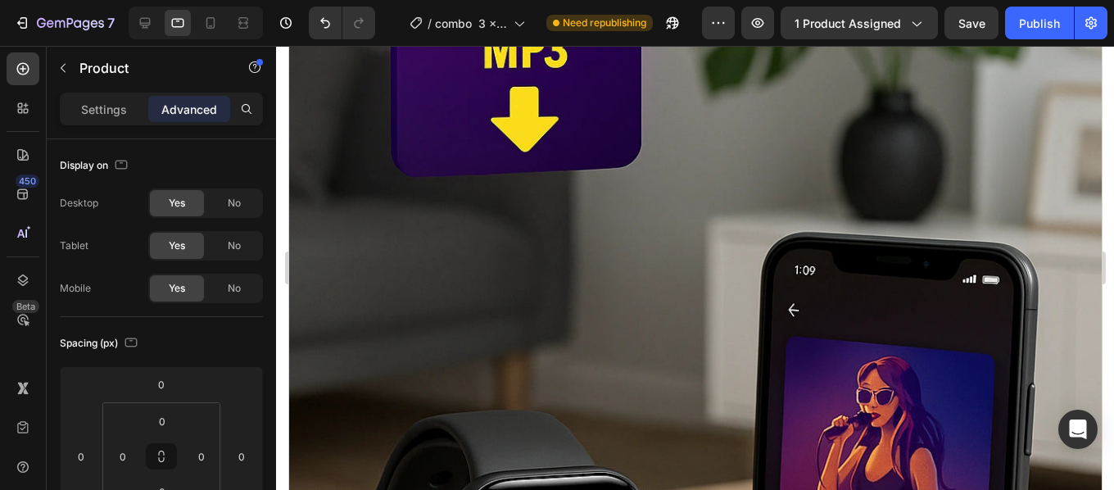
scroll to position [5232, 0]
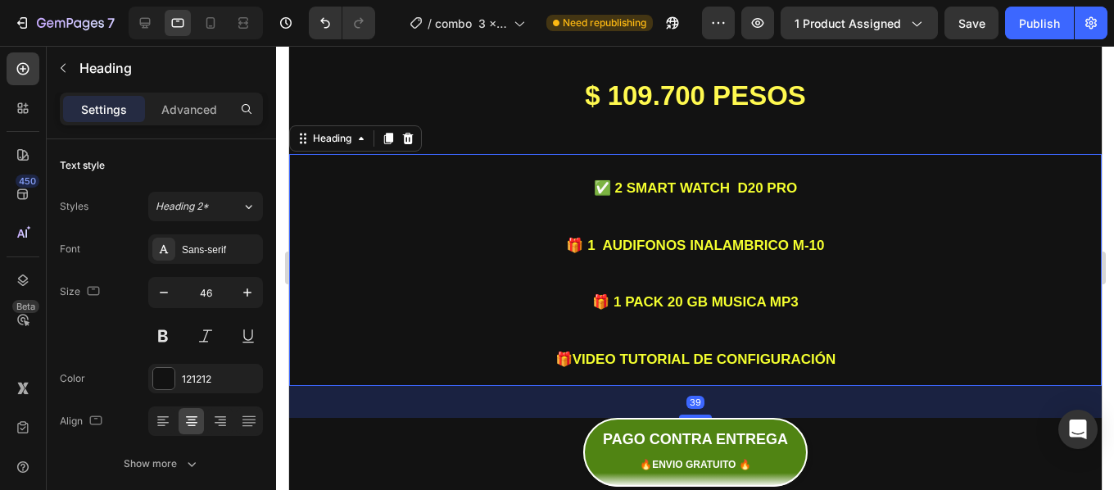
scroll to position [5385, 0]
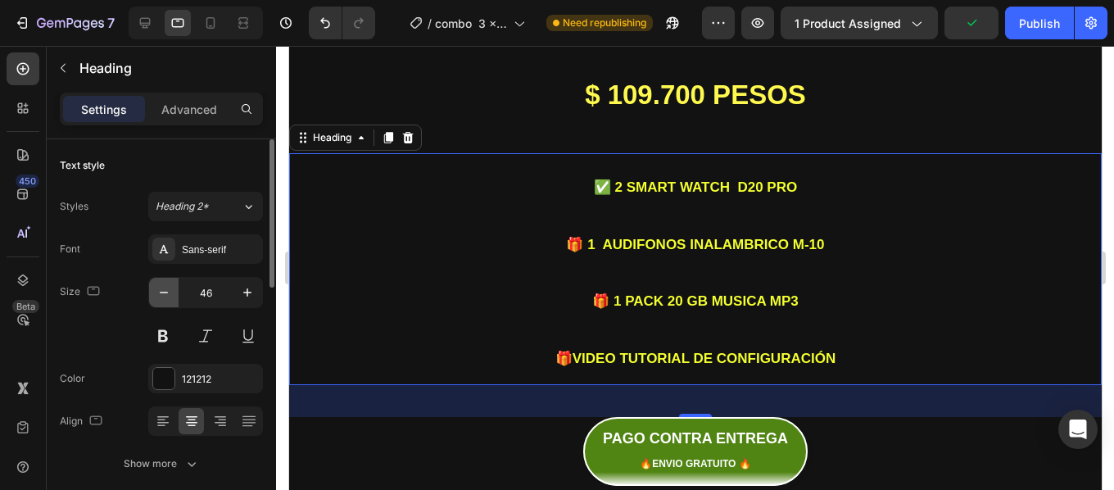
click at [174, 295] on button "button" at bounding box center [163, 292] width 29 height 29
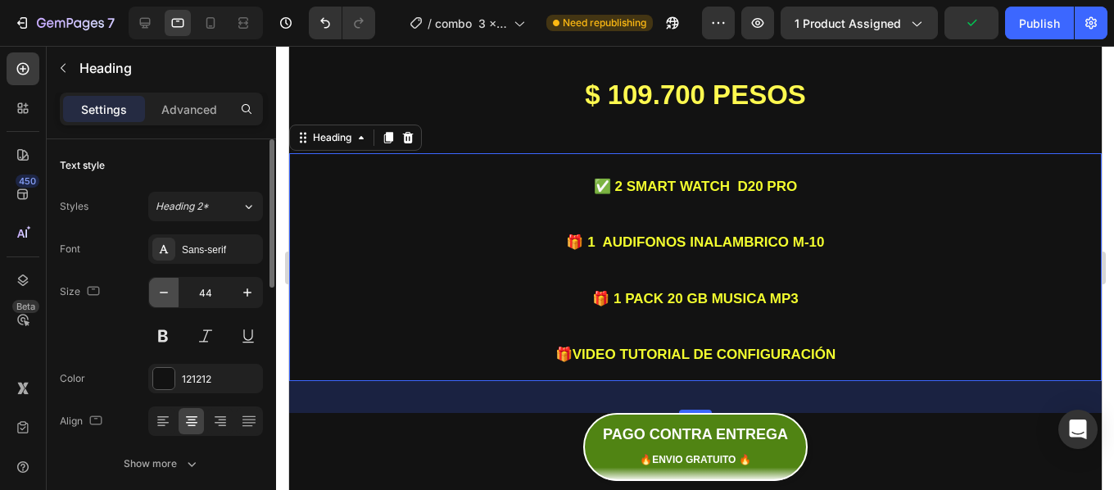
click at [174, 295] on button "button" at bounding box center [163, 292] width 29 height 29
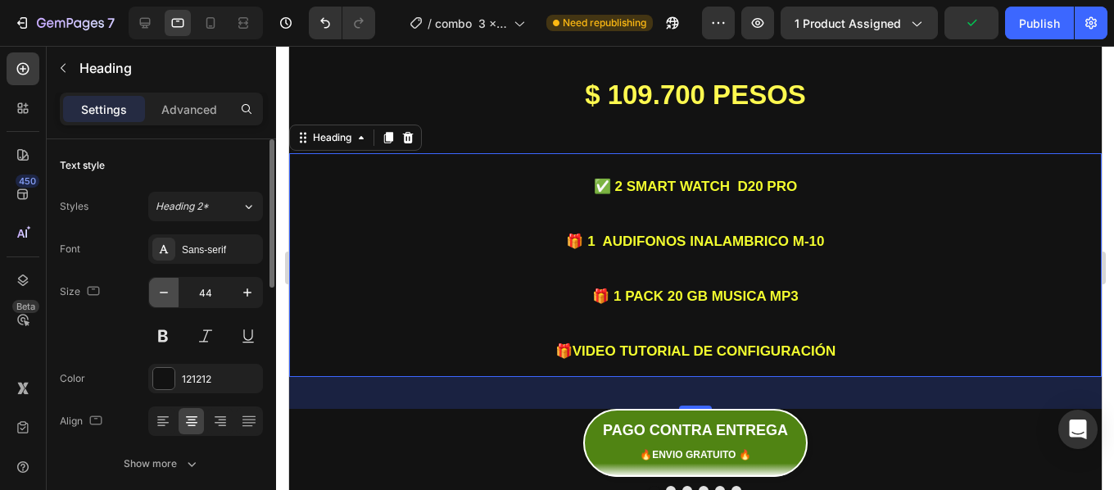
click at [174, 295] on button "button" at bounding box center [163, 292] width 29 height 29
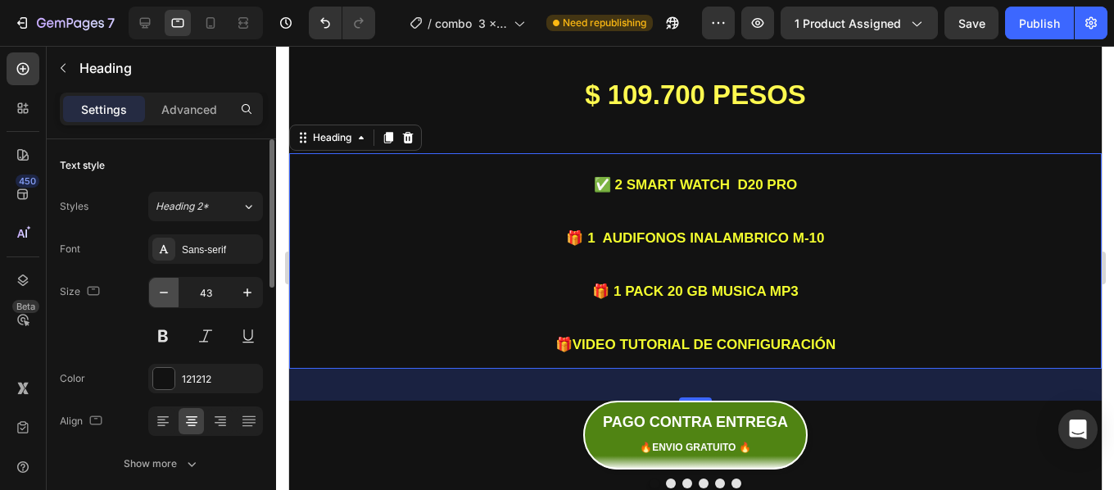
click at [174, 295] on button "button" at bounding box center [163, 292] width 29 height 29
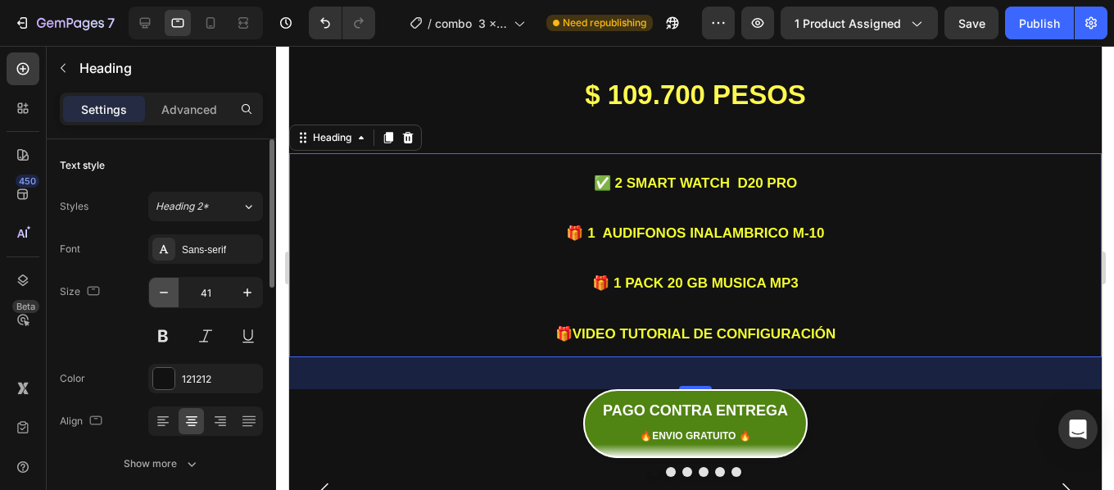
click at [174, 295] on button "button" at bounding box center [163, 292] width 29 height 29
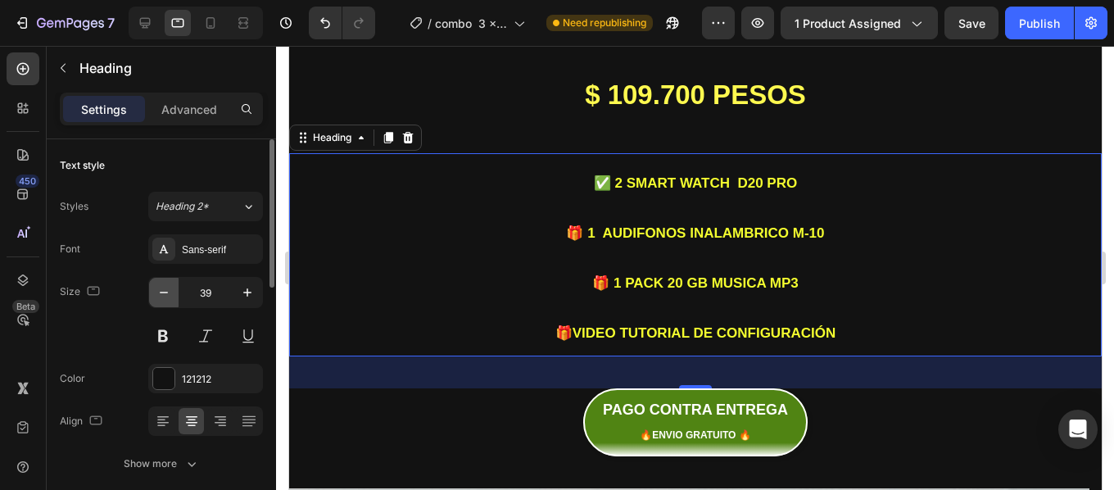
click at [174, 295] on button "button" at bounding box center [163, 292] width 29 height 29
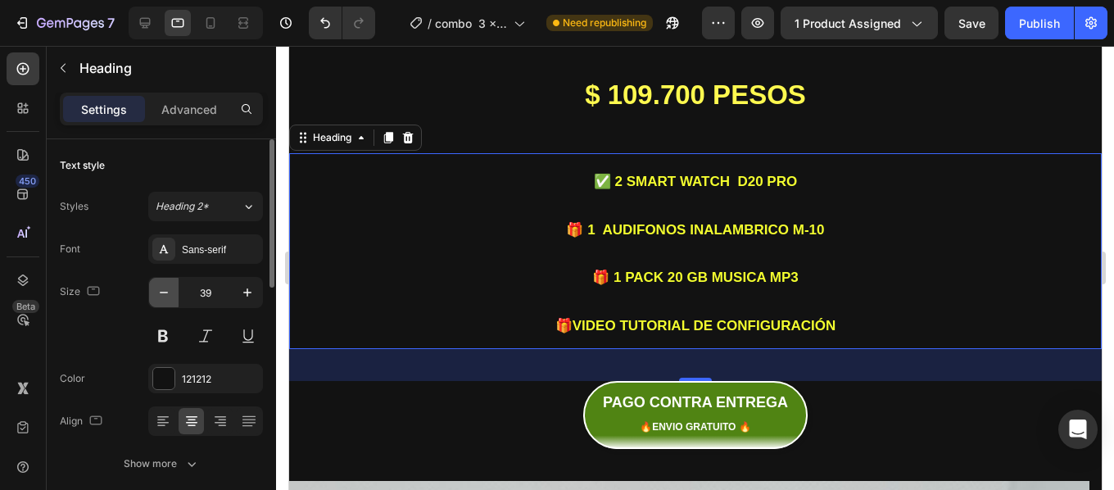
click at [174, 295] on button "button" at bounding box center [163, 292] width 29 height 29
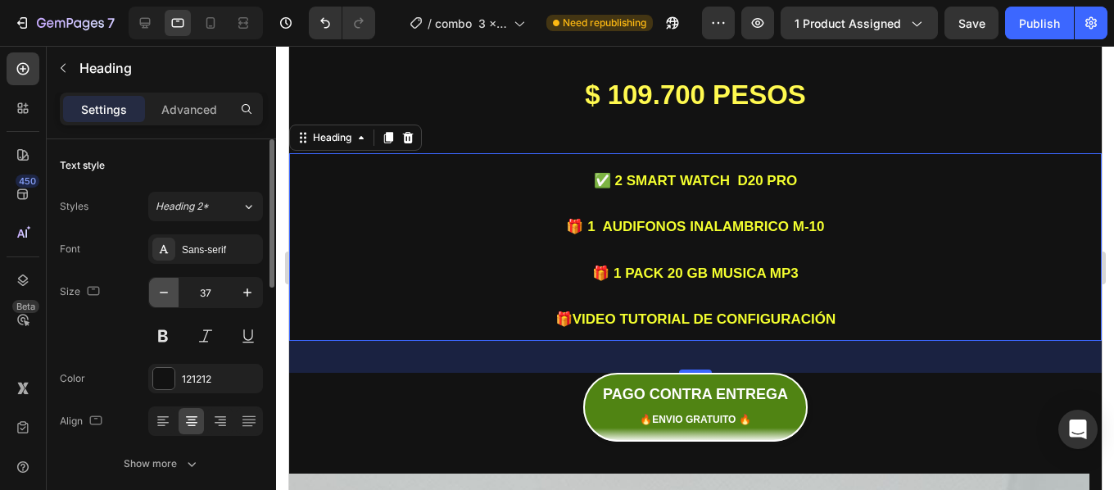
click at [174, 295] on button "button" at bounding box center [163, 292] width 29 height 29
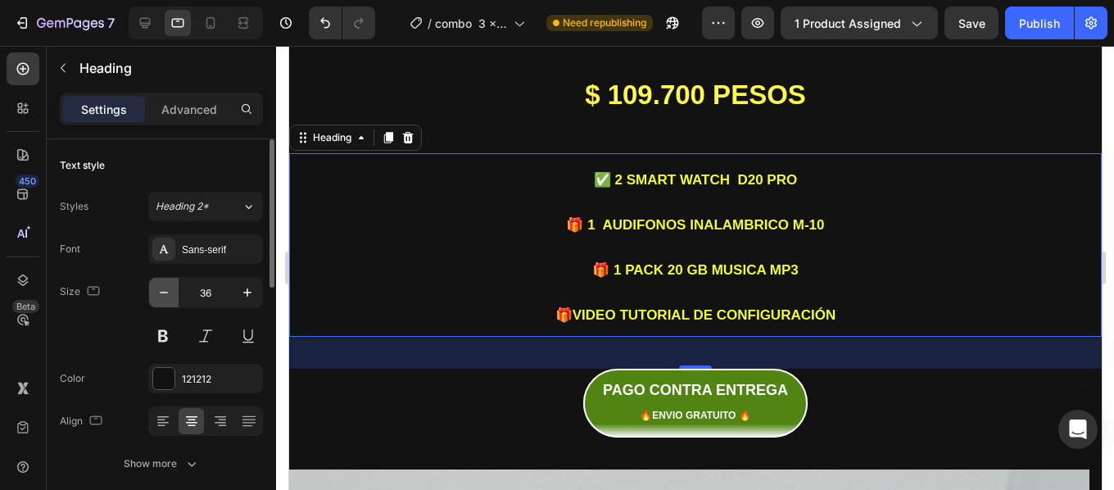
click at [174, 295] on button "button" at bounding box center [163, 292] width 29 height 29
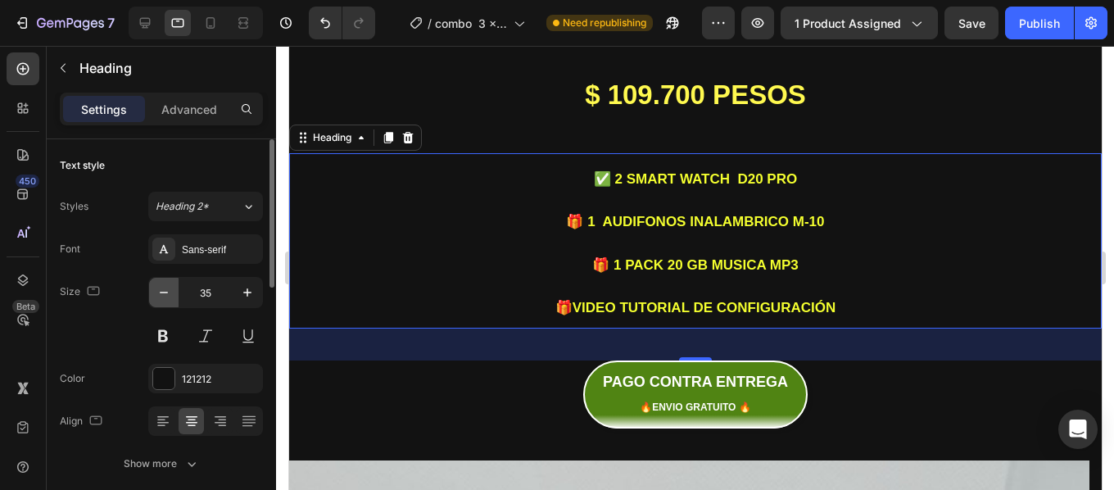
click at [174, 295] on button "button" at bounding box center [163, 292] width 29 height 29
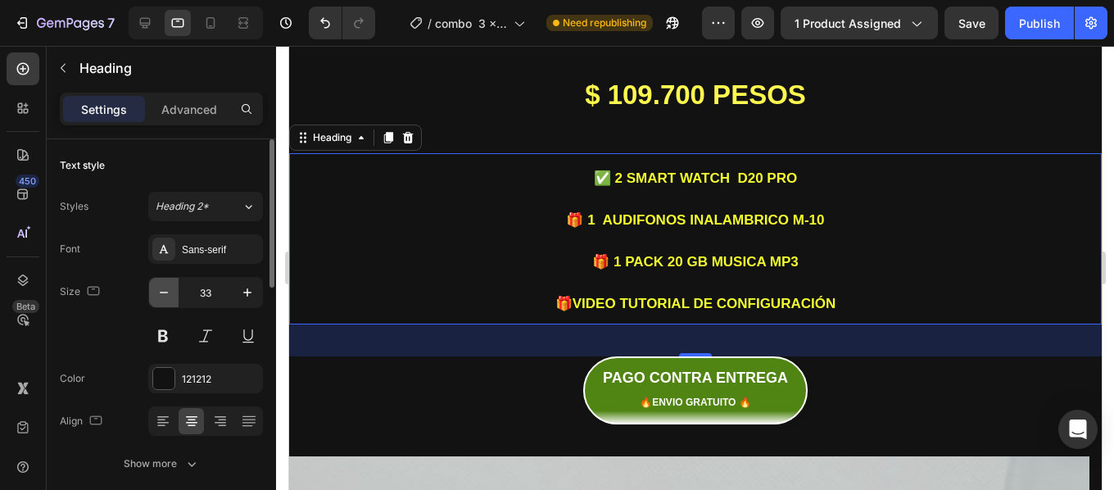
click at [174, 295] on button "button" at bounding box center [163, 292] width 29 height 29
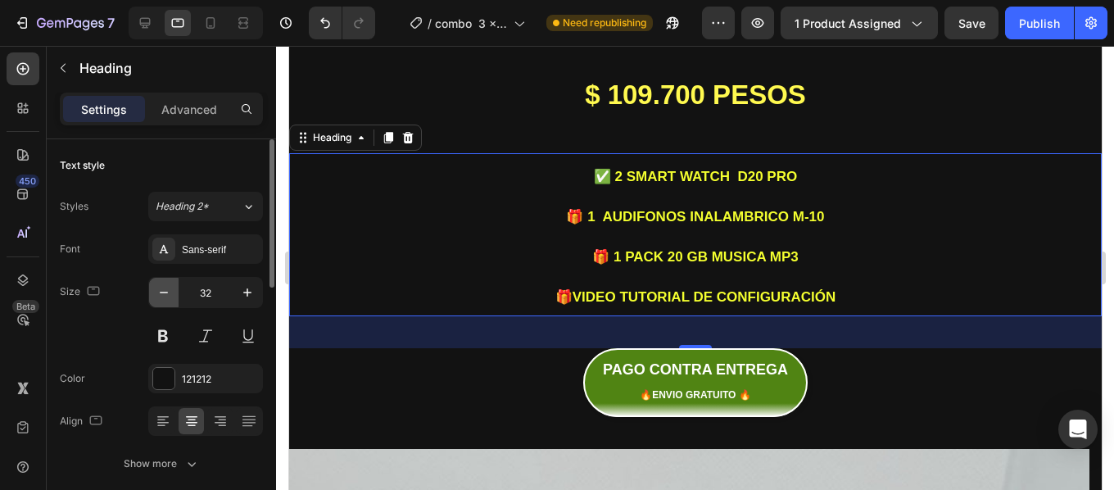
click at [174, 295] on button "button" at bounding box center [163, 292] width 29 height 29
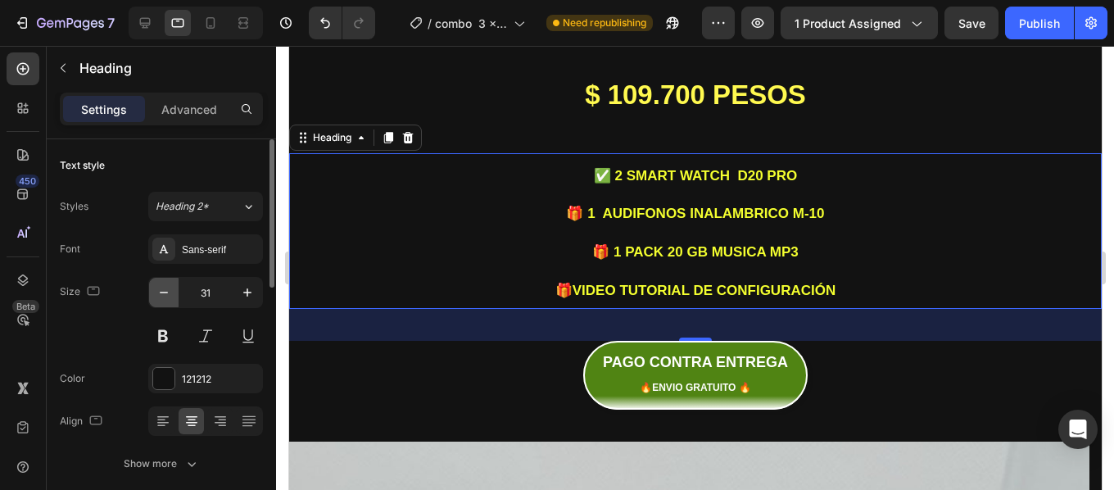
click at [174, 295] on button "button" at bounding box center [163, 292] width 29 height 29
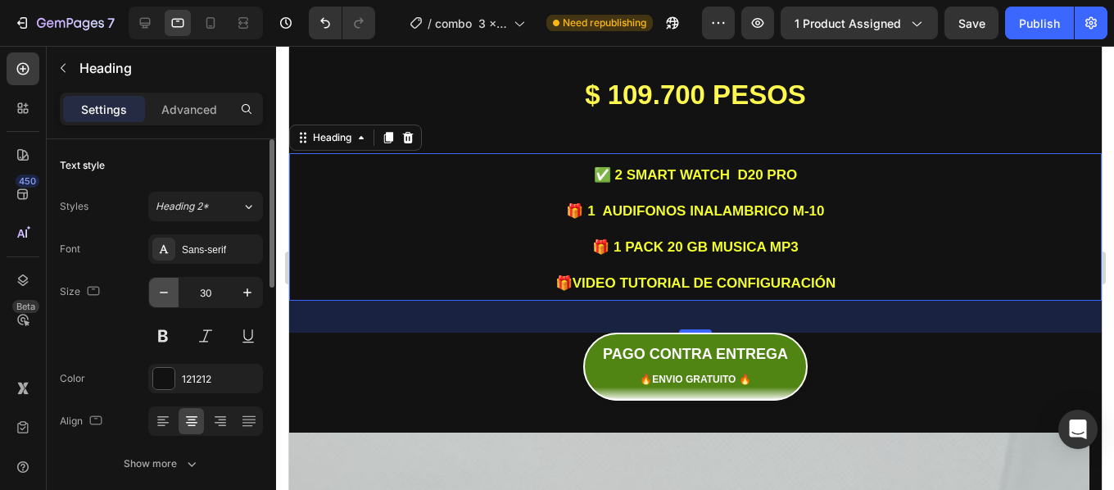
click at [174, 295] on button "button" at bounding box center [163, 292] width 29 height 29
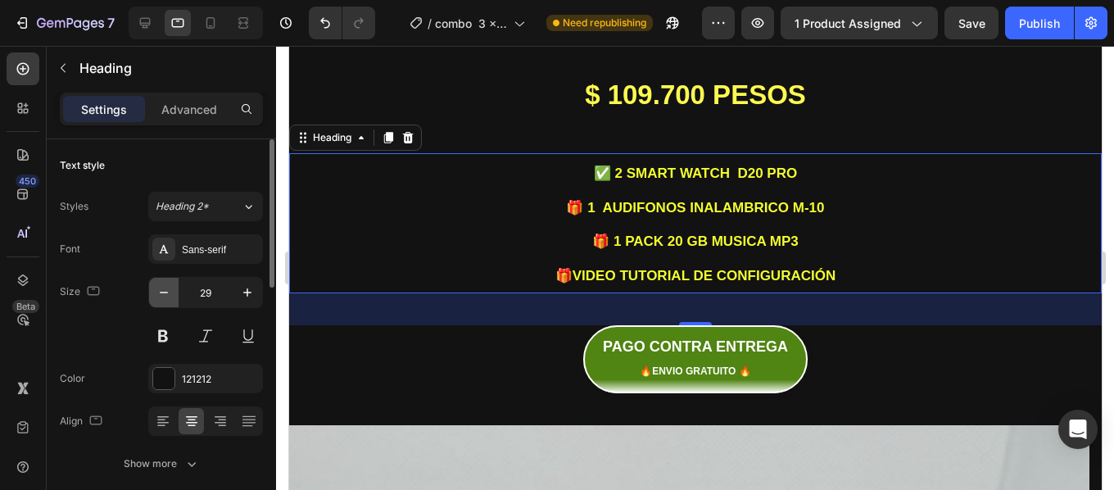
click at [174, 295] on button "button" at bounding box center [163, 292] width 29 height 29
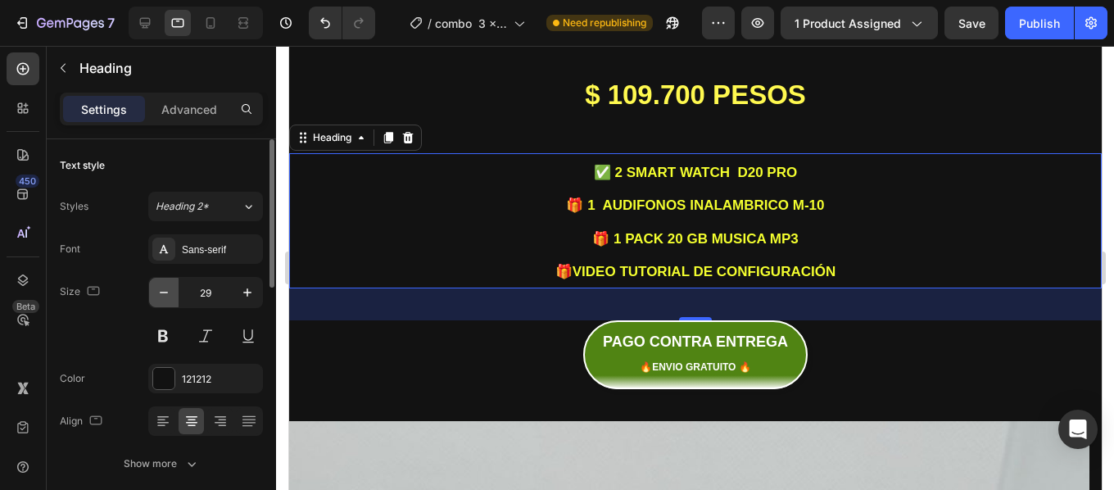
type input "28"
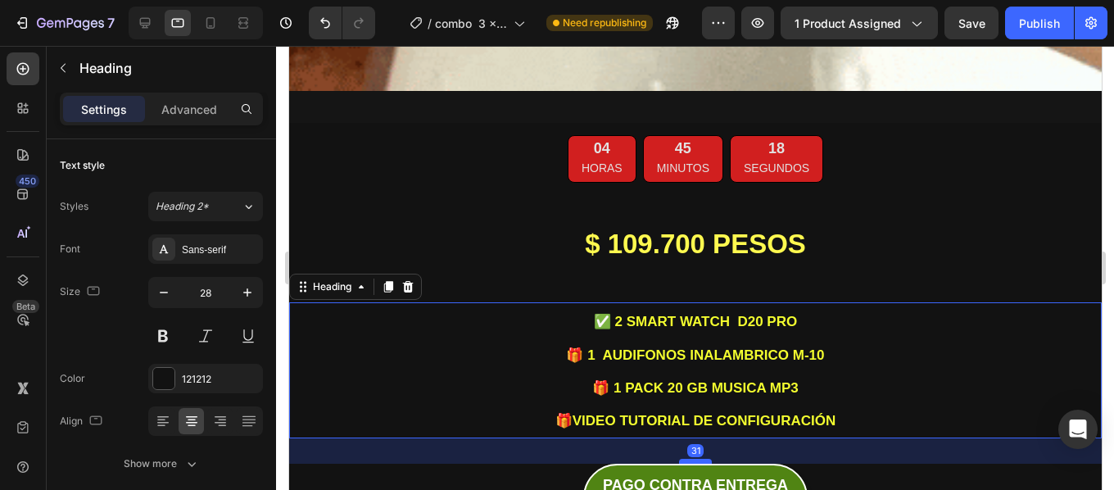
click at [691, 459] on div at bounding box center [694, 461] width 33 height 5
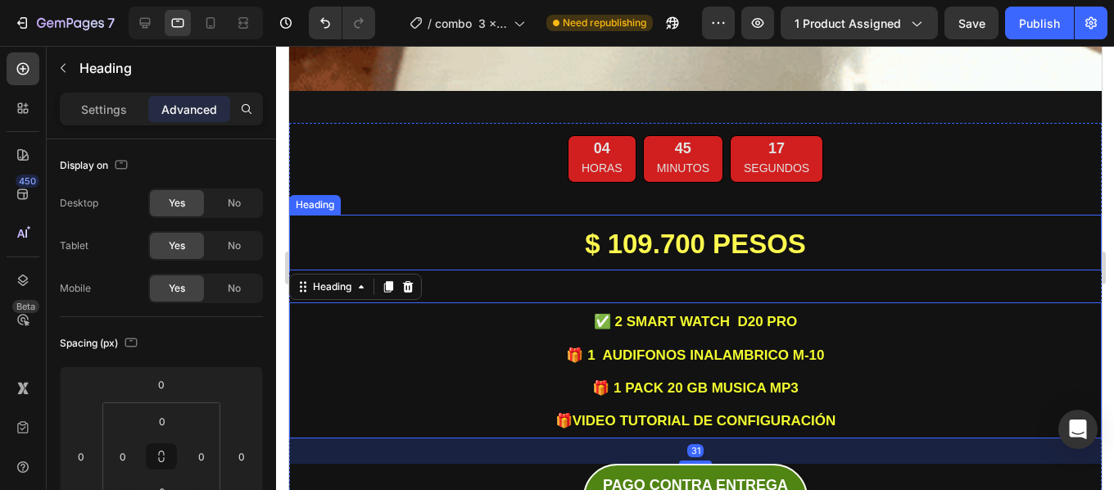
click at [709, 229] on strong "$ 109.700 PESOS" at bounding box center [694, 244] width 221 height 30
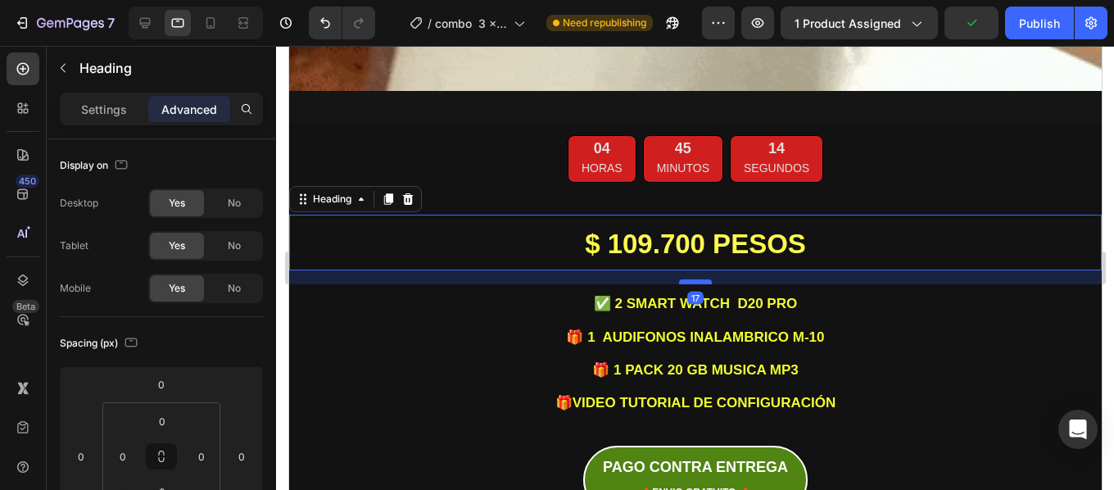
drag, startPoint x: 693, startPoint y: 229, endPoint x: 695, endPoint y: 211, distance: 18.1
click at [695, 279] on div at bounding box center [694, 281] width 33 height 5
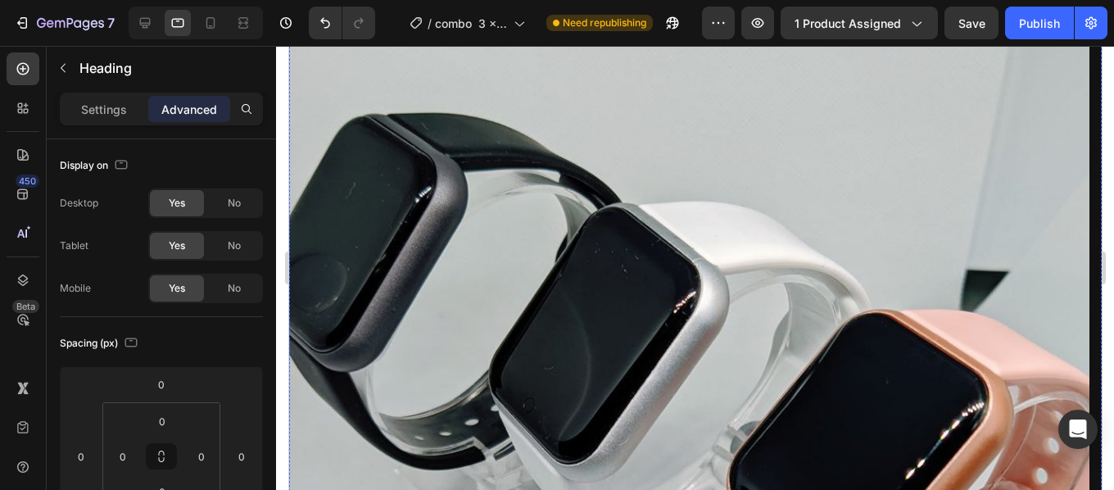
scroll to position [5750, 0]
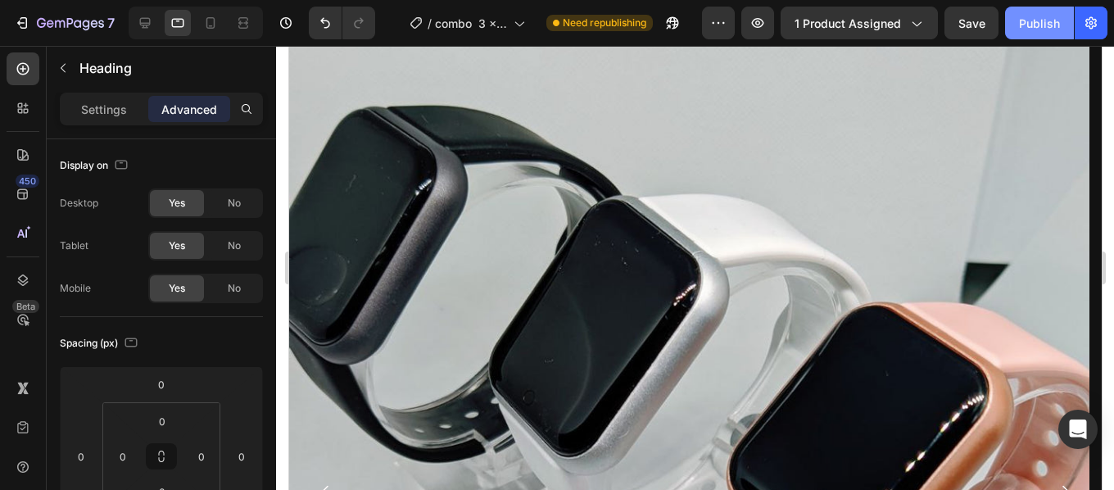
click at [1040, 20] on div "Publish" at bounding box center [1039, 23] width 41 height 17
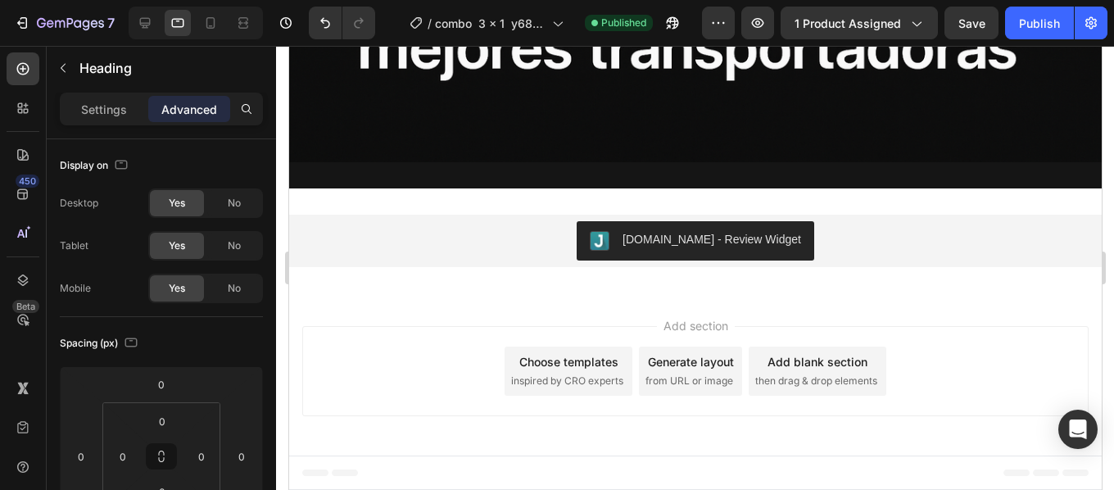
scroll to position [13706, 0]
click at [210, 19] on icon at bounding box center [210, 23] width 16 height 16
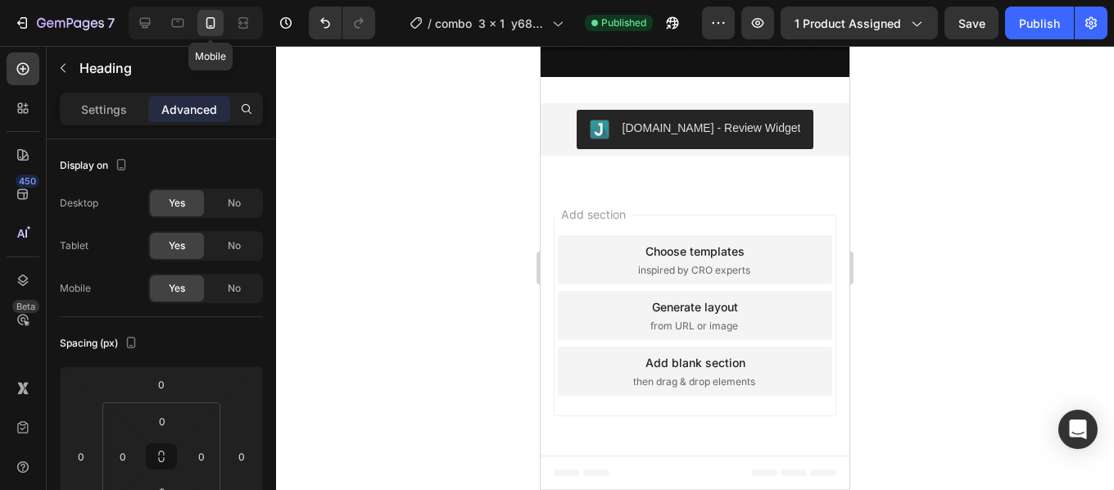
type input "0"
click at [1023, 31] on div "Publish" at bounding box center [1039, 23] width 41 height 17
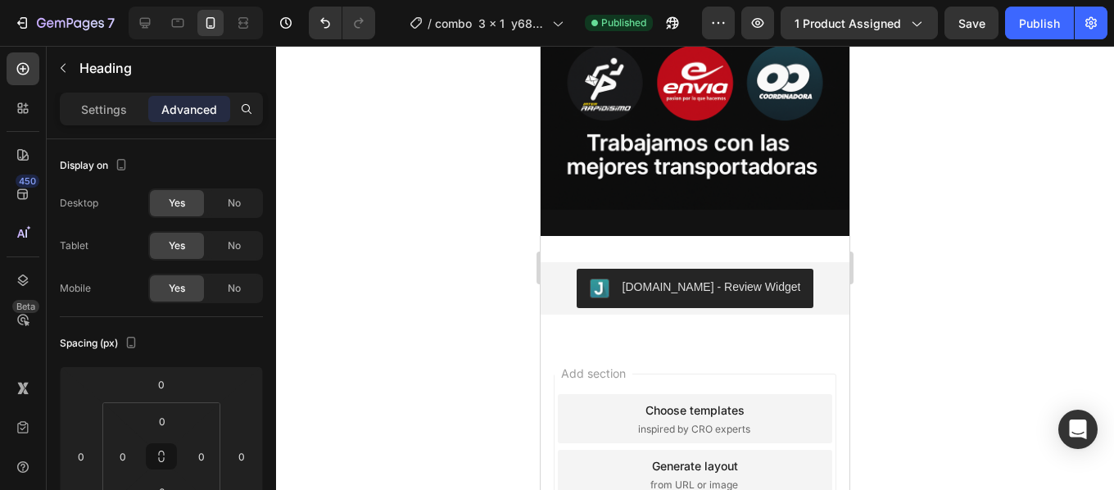
scroll to position [6021, 0]
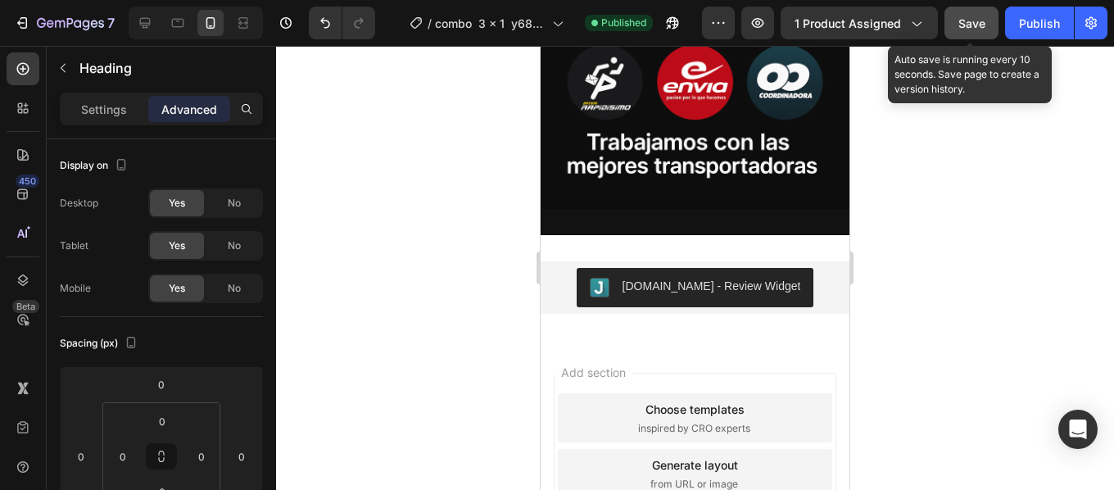
click at [973, 31] on div "Save" at bounding box center [971, 23] width 27 height 17
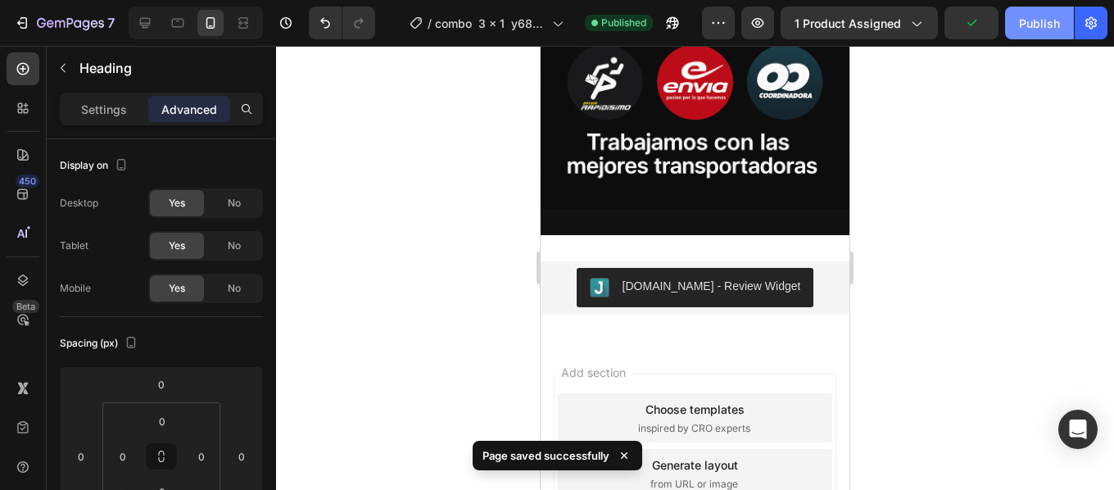
click at [1035, 16] on div "Publish" at bounding box center [1039, 23] width 41 height 17
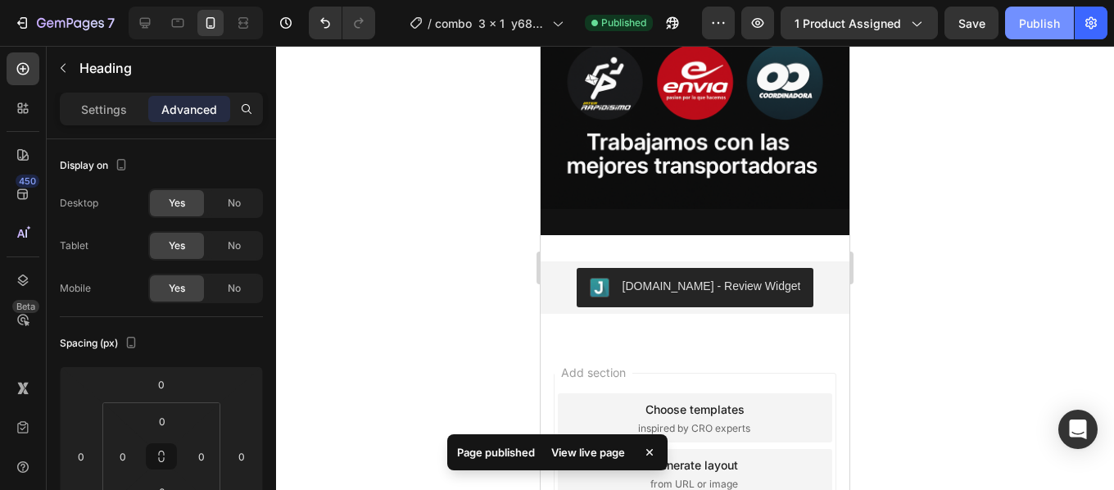
click at [1029, 32] on button "Publish" at bounding box center [1039, 23] width 69 height 33
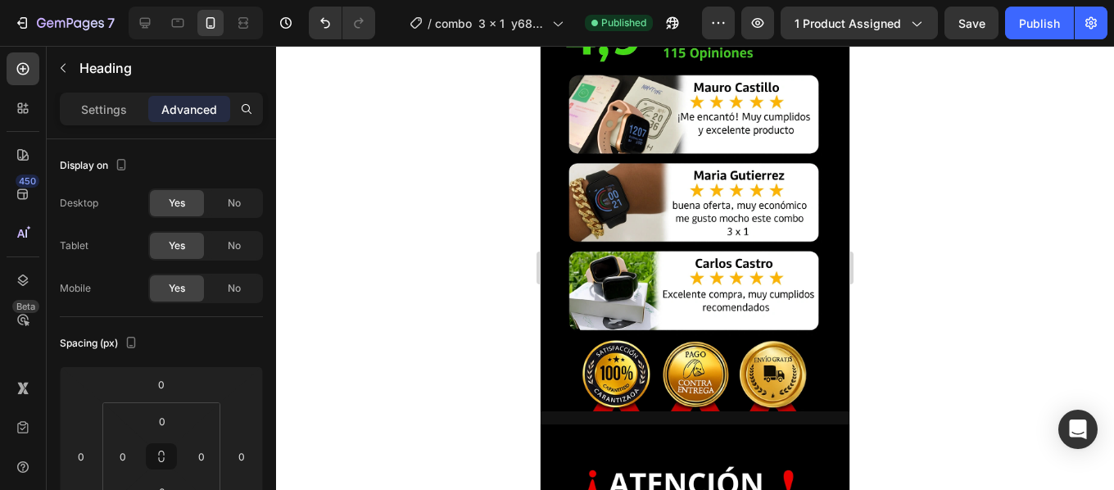
scroll to position [4779, 0]
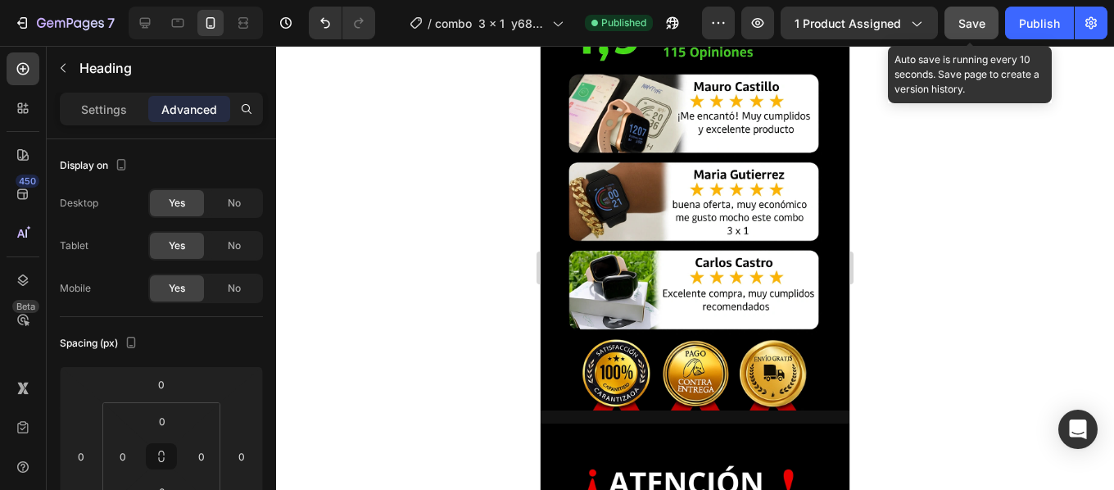
click at [967, 16] on span "Save" at bounding box center [971, 23] width 27 height 14
